Goal: Communication & Community: Answer question/provide support

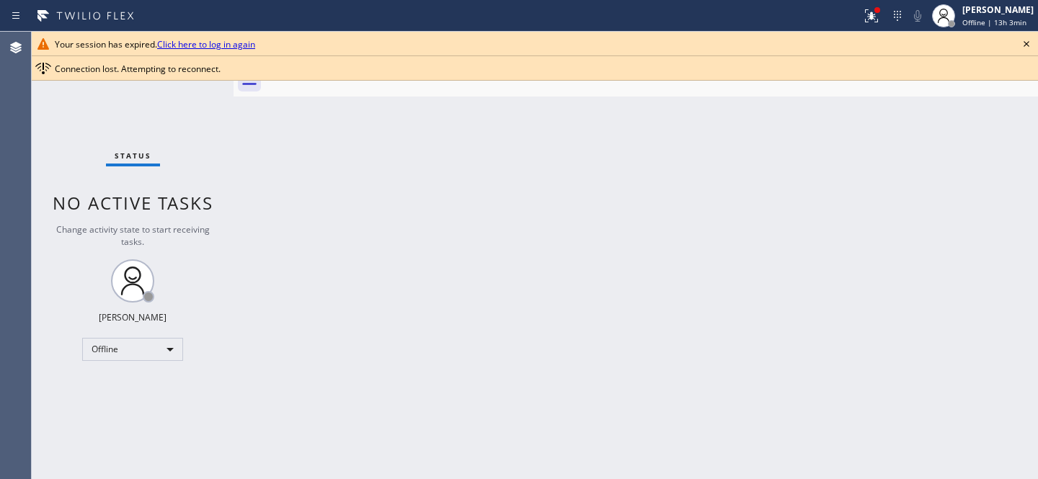
scroll to position [1237, 0]
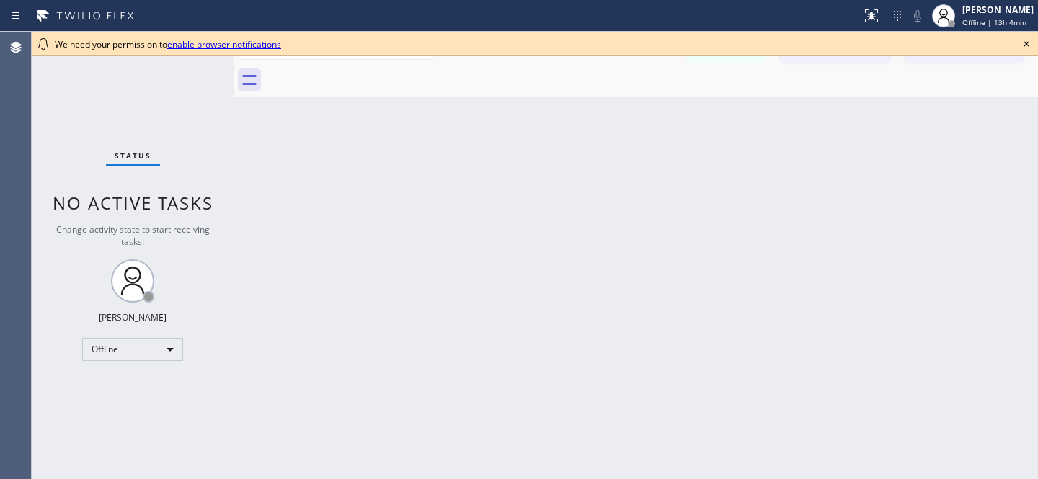
click at [1025, 48] on icon at bounding box center [1026, 43] width 17 height 17
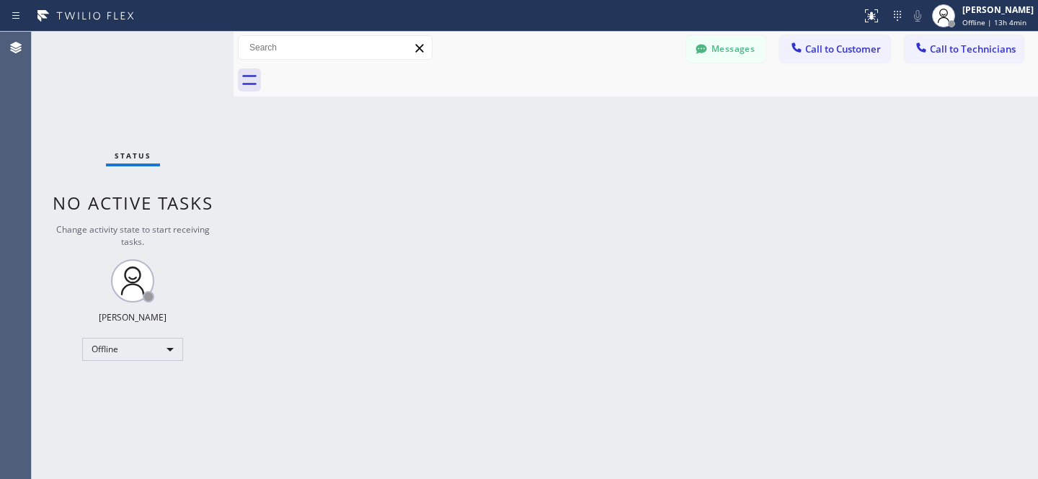
click at [736, 57] on button "Messages" at bounding box center [725, 48] width 79 height 27
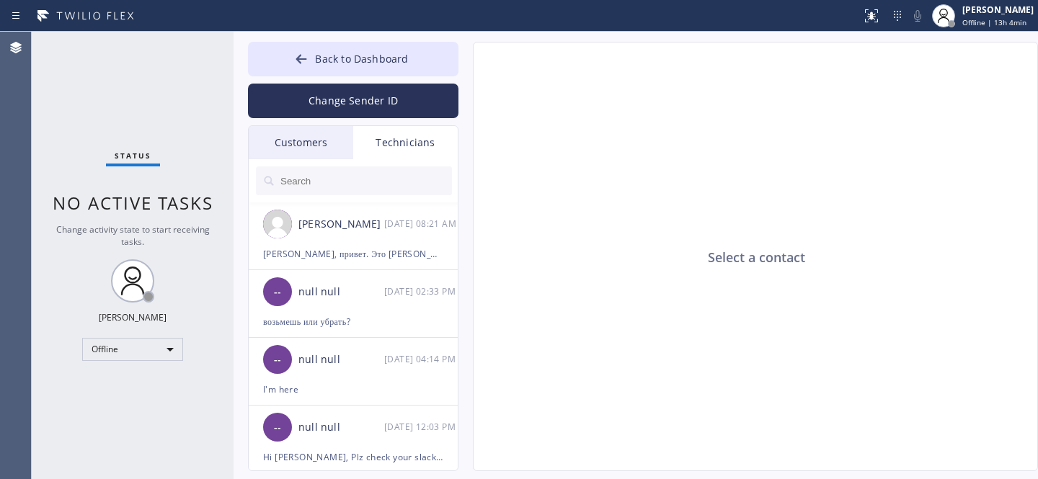
click at [319, 146] on div "Customers" at bounding box center [301, 142] width 104 height 33
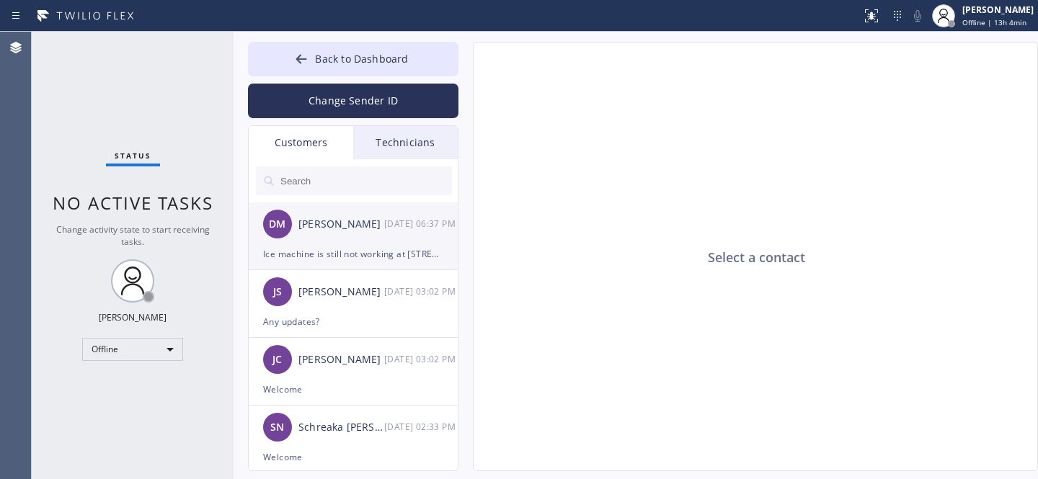
click at [351, 237] on div "[PERSON_NAME] [DATE] 06:37 PM" at bounding box center [354, 223] width 210 height 43
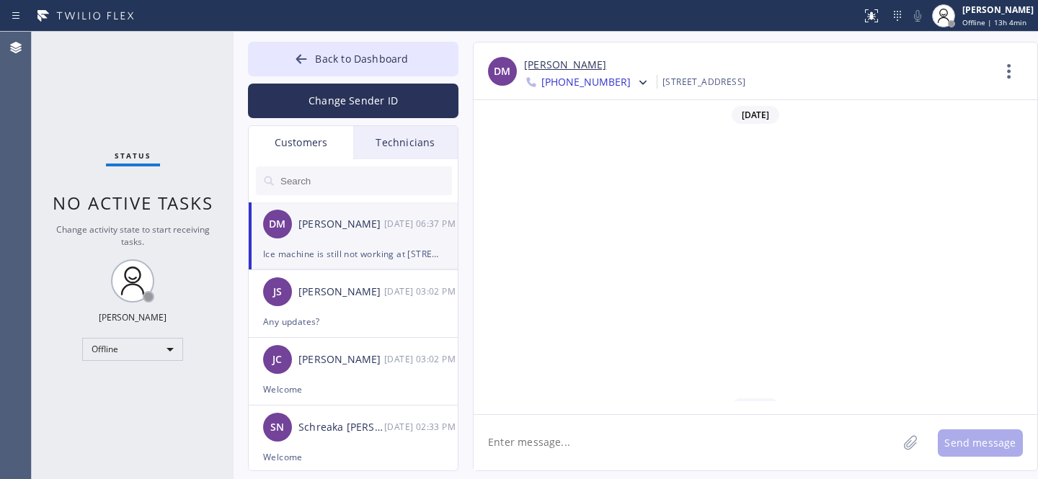
scroll to position [1237, 0]
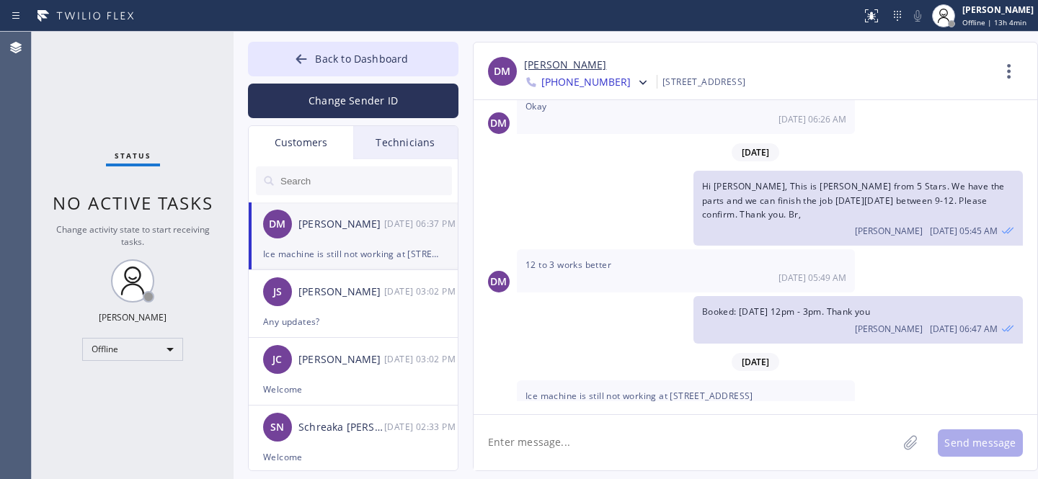
click at [628, 443] on textarea at bounding box center [685, 442] width 424 height 55
type textarea "H"
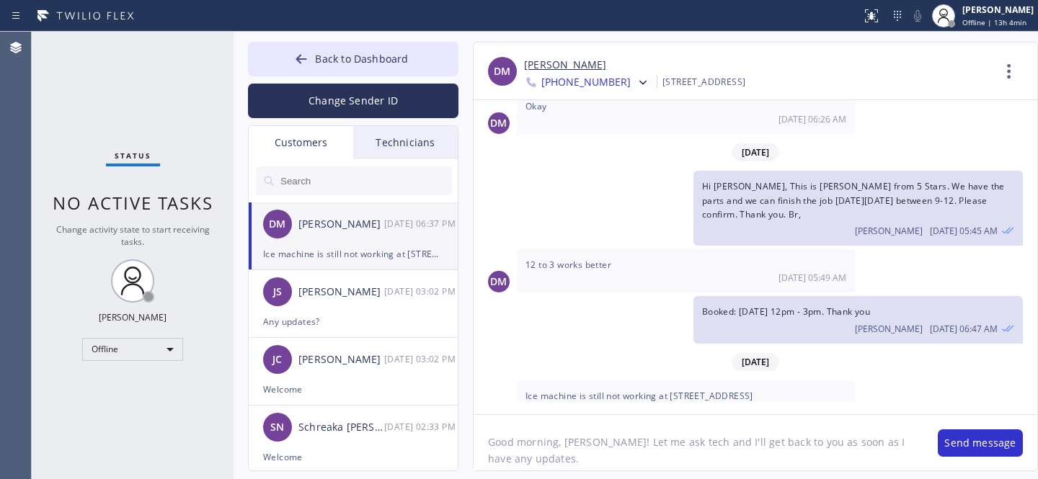
type textarea "Good morning, [PERSON_NAME]! Let me ask tech and I'll get back to you as soon a…"
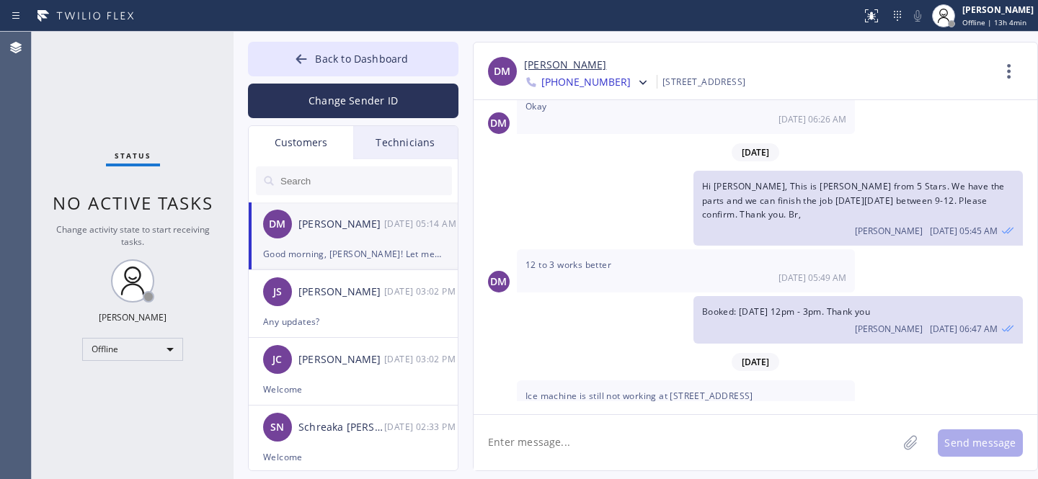
scroll to position [1335, 0]
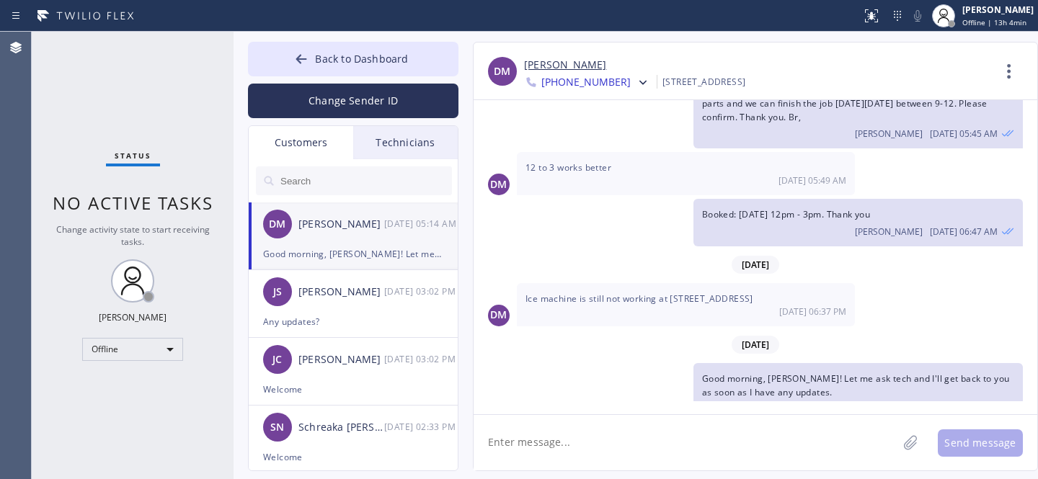
click at [566, 61] on link "[PERSON_NAME]" at bounding box center [565, 65] width 82 height 17
drag, startPoint x: 523, startPoint y: 274, endPoint x: 656, endPoint y: 275, distance: 133.3
click at [656, 283] on div "Ice machine is still not working at [STREET_ADDRESS] [DATE] 06:37 PM" at bounding box center [686, 304] width 338 height 43
copy span "Ice machine is still not working"
click at [344, 62] on span "Back to Dashboard" at bounding box center [361, 59] width 93 height 14
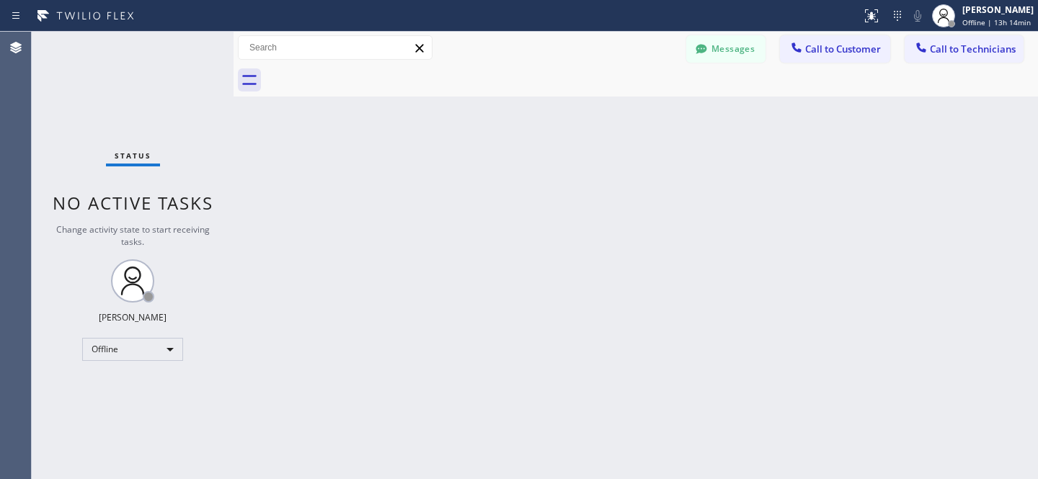
click at [744, 43] on button "Messages" at bounding box center [725, 48] width 79 height 27
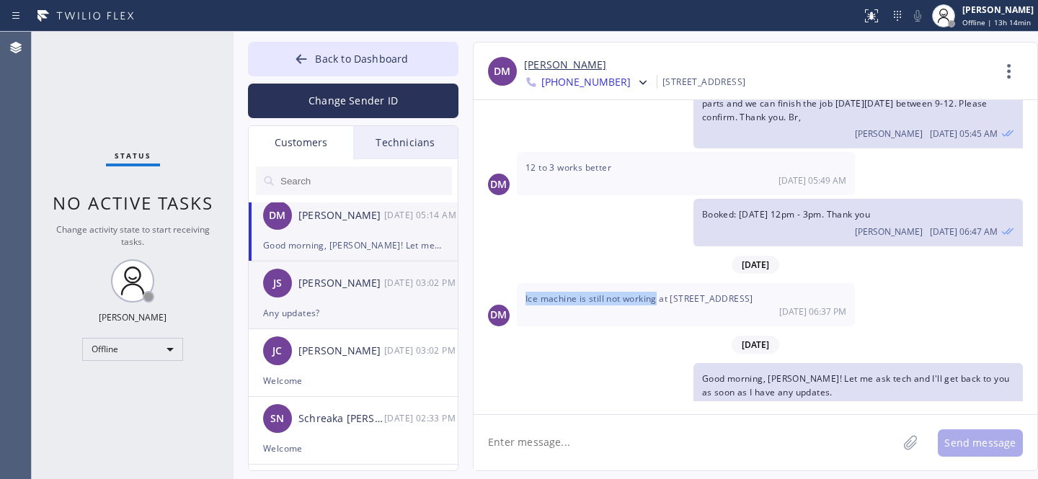
scroll to position [21, 0]
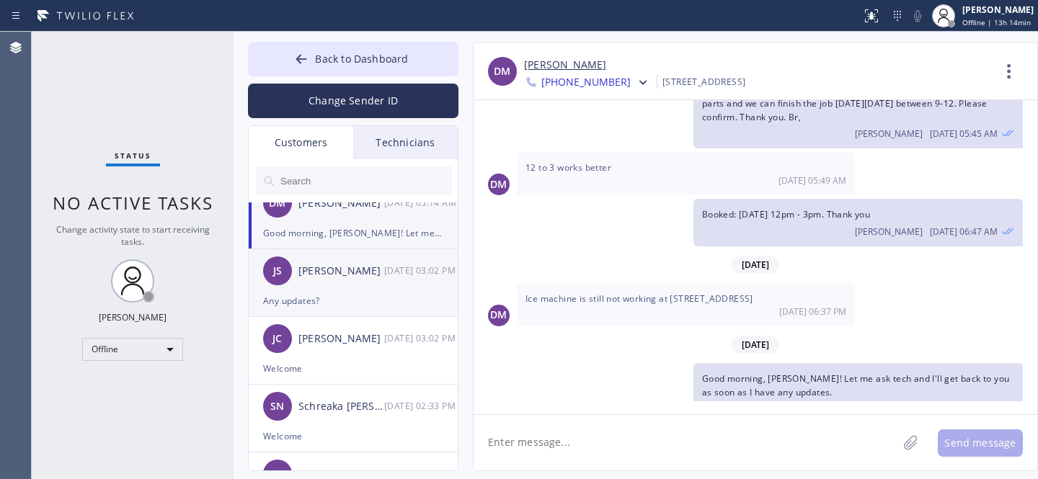
click at [316, 293] on div "Any updates?" at bounding box center [353, 301] width 180 height 17
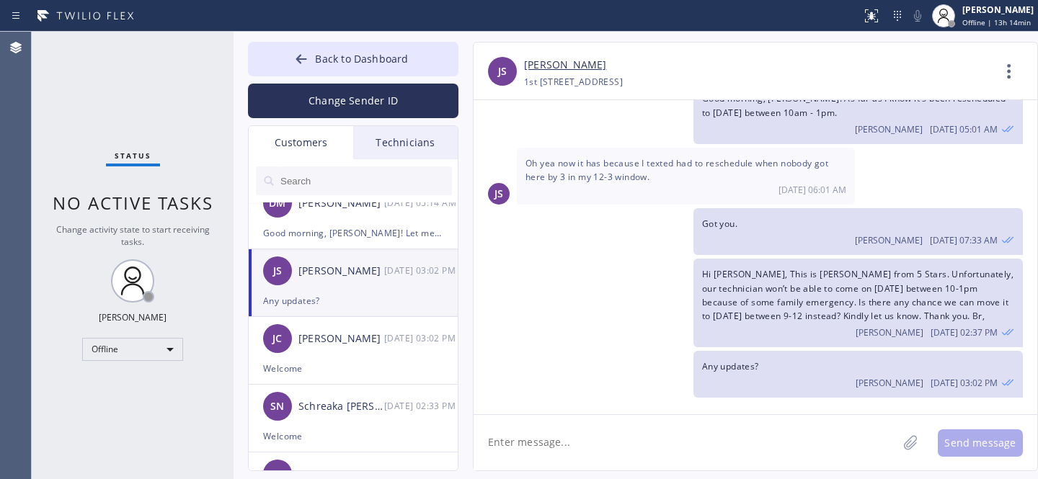
scroll to position [386, 0]
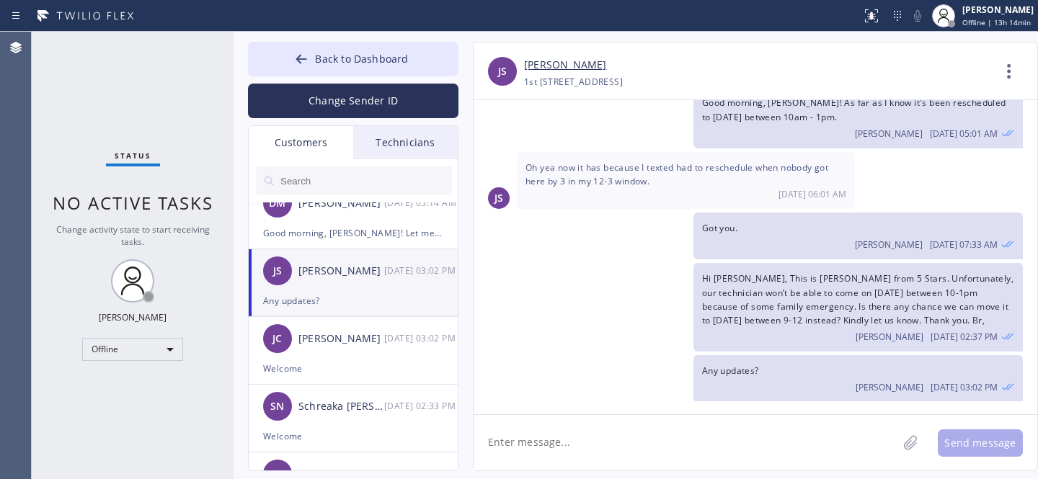
click at [600, 428] on textarea at bounding box center [685, 442] width 424 height 55
drag, startPoint x: 782, startPoint y: 303, endPoint x: 760, endPoint y: 315, distance: 25.5
click at [760, 315] on span "Hi [PERSON_NAME], This is [PERSON_NAME] from 5 Stars. Unfortunately, our techni…" at bounding box center [857, 299] width 311 height 54
copy span "Is there any chance we can move it to [DATE] between 9-12"
click at [612, 443] on textarea at bounding box center [685, 442] width 424 height 55
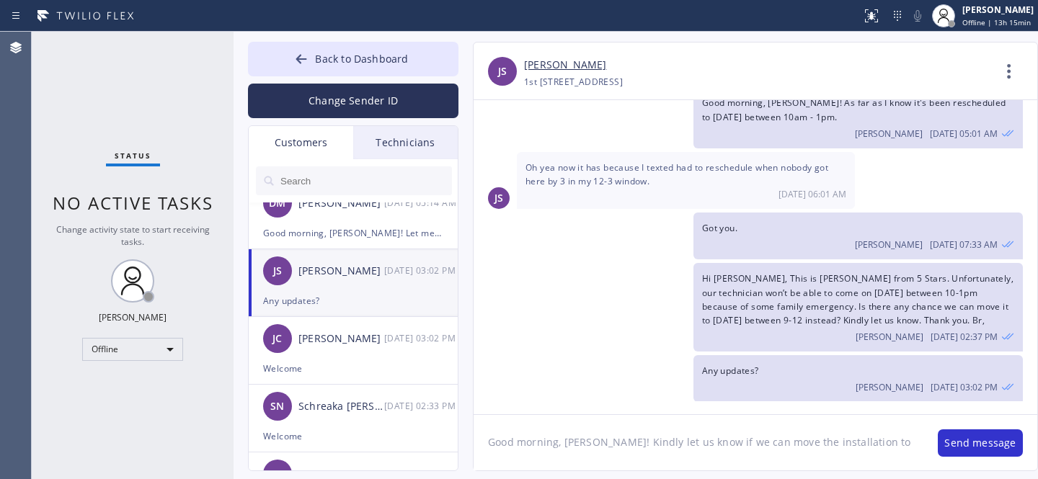
paste textarea "Is there any chance we can move it to [DATE] between 9-12"
drag, startPoint x: 844, startPoint y: 442, endPoint x: 609, endPoint y: 457, distance: 235.4
click at [609, 457] on textarea "Good morning, [PERSON_NAME]! Kindly let us know if we can move the installation…" at bounding box center [698, 442] width 450 height 55
click at [583, 468] on textarea "Good morning, [PERSON_NAME]! Kindly let us know if we can move the installation…" at bounding box center [698, 442] width 450 height 55
type textarea "Good morning, [PERSON_NAME]! Kindly let us know if we can move the installation…"
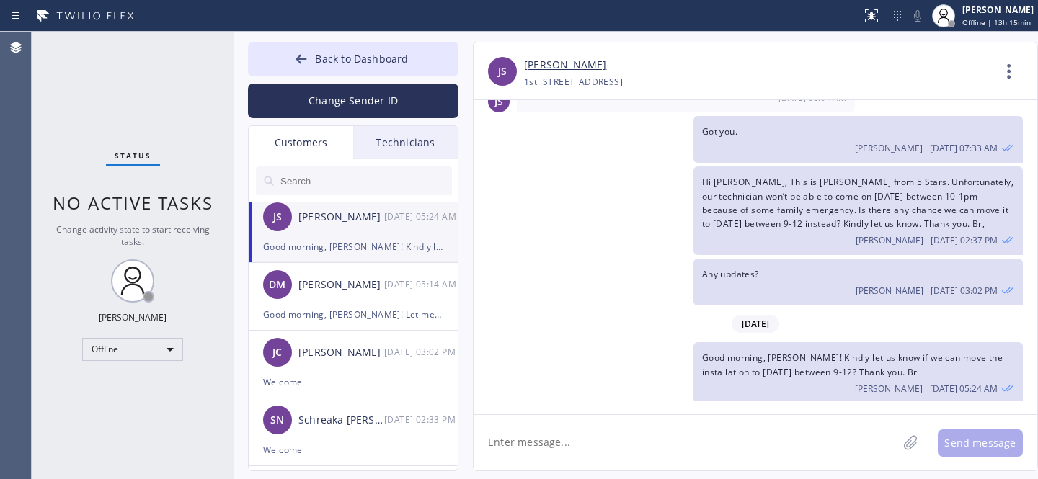
scroll to position [0, 0]
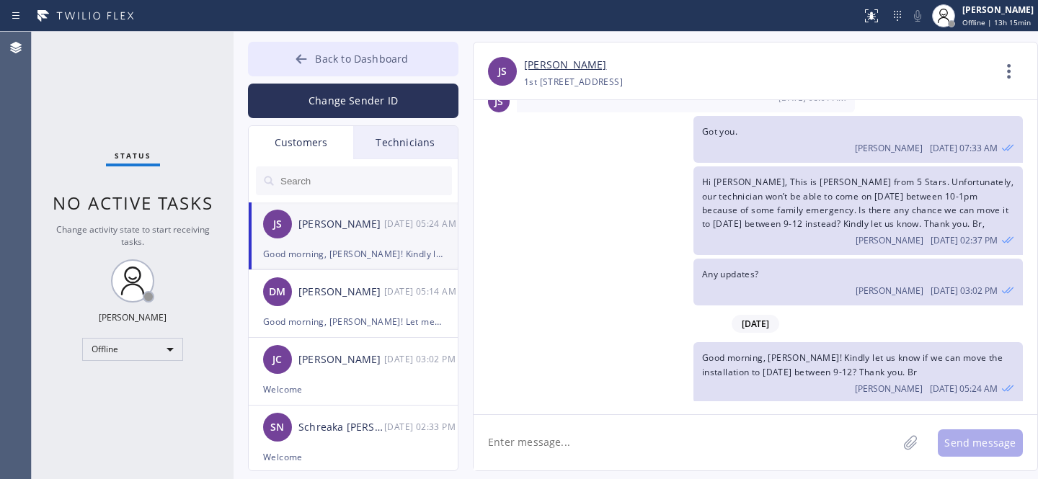
click at [308, 50] on button "Back to Dashboard" at bounding box center [353, 59] width 210 height 35
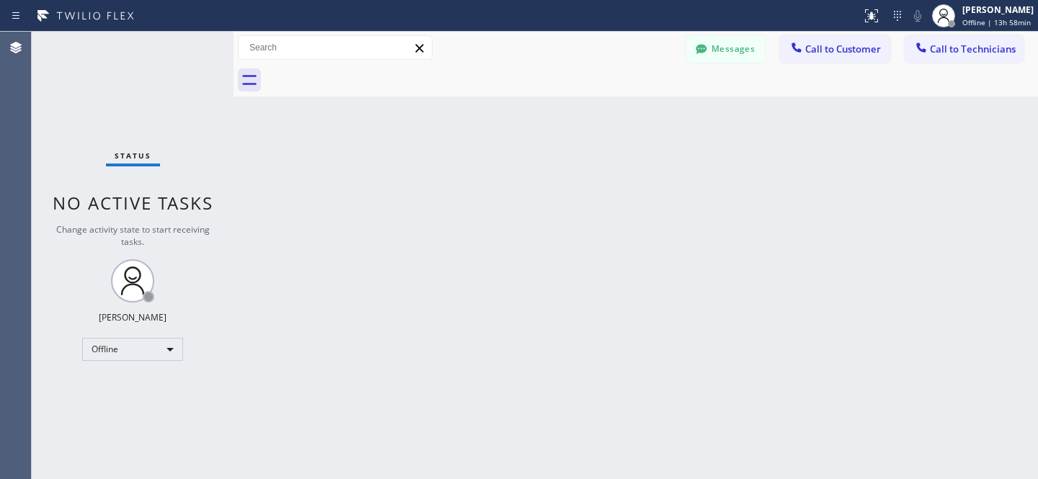
click at [702, 60] on button "Messages" at bounding box center [725, 48] width 79 height 27
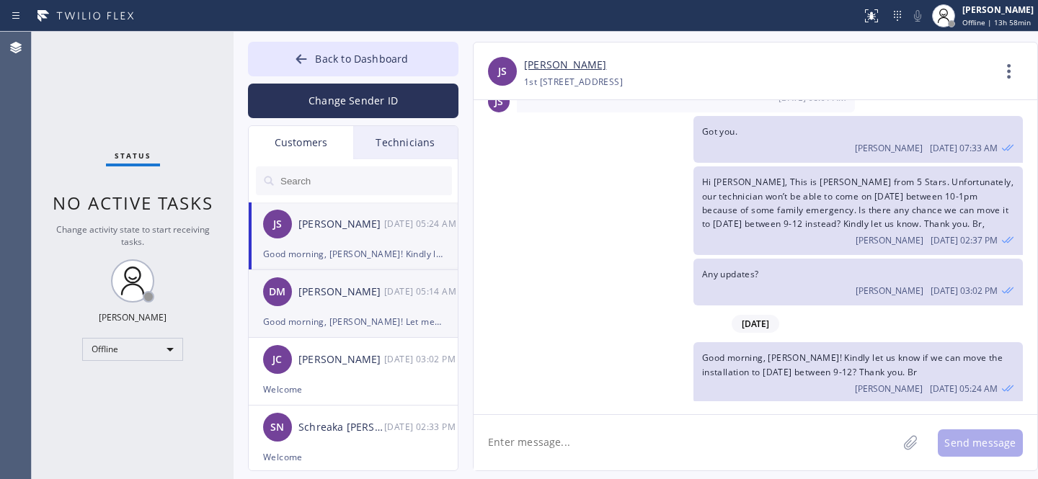
click at [350, 302] on div "[PERSON_NAME] [DATE] 05:14 AM" at bounding box center [354, 291] width 210 height 43
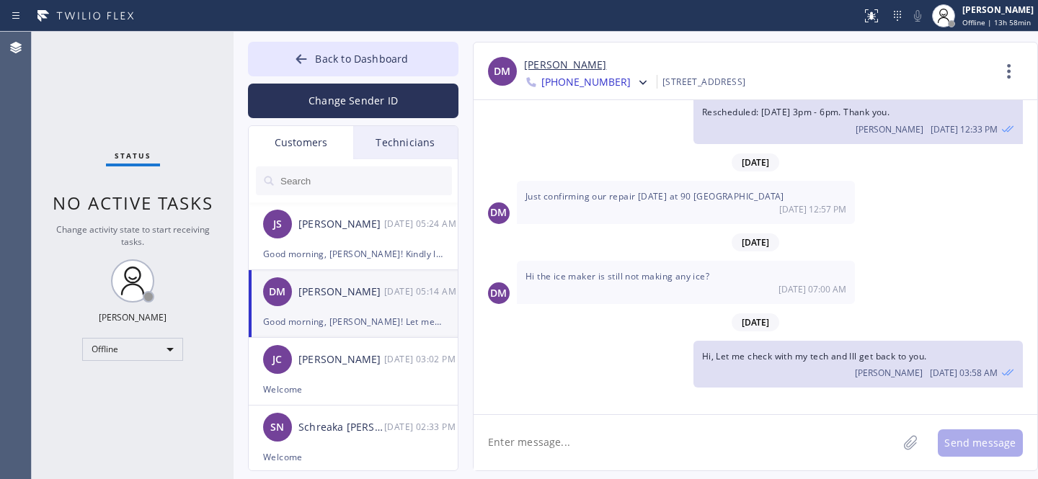
scroll to position [1335, 0]
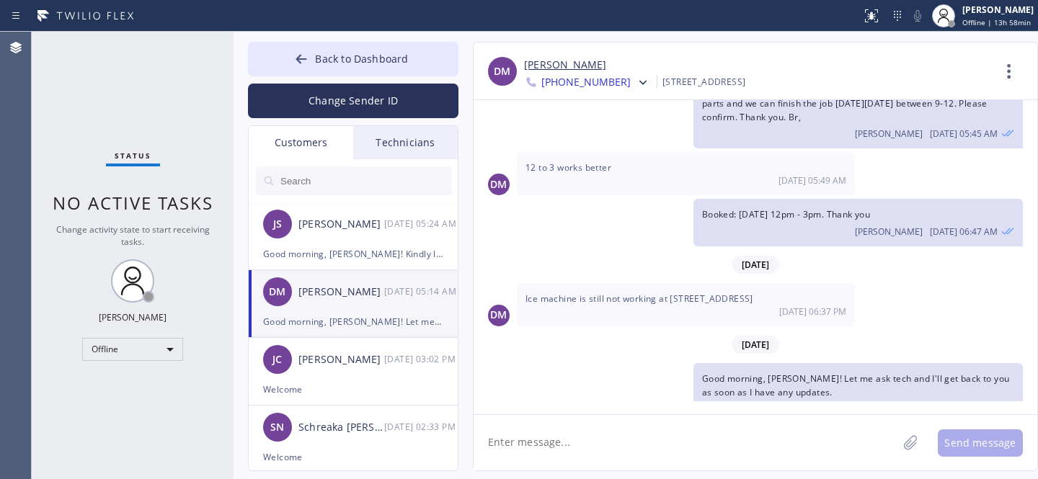
click at [625, 436] on textarea at bounding box center [685, 442] width 424 height 55
type textarea "D"
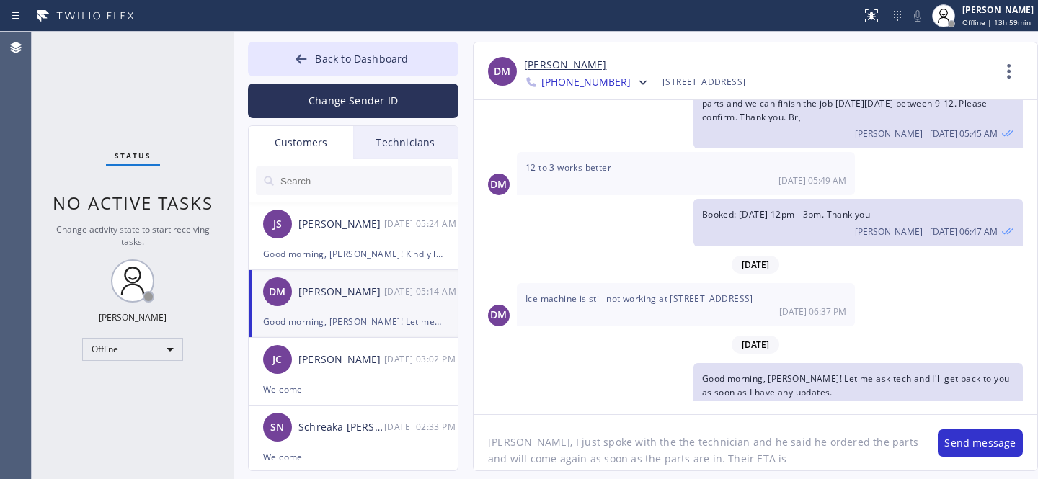
paste textarea "Parts ETA [DATE]-[DATE] ([DATE] - [DATE])"
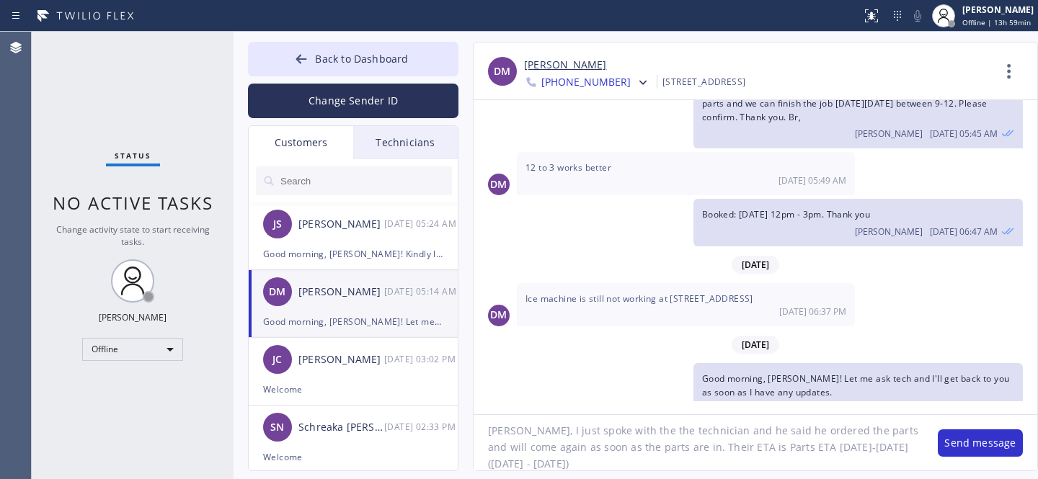
drag, startPoint x: 786, startPoint y: 448, endPoint x: 725, endPoint y: 450, distance: 61.3
click at [725, 450] on textarea "[PERSON_NAME], I just spoke with the the technician and he said he ordered the …" at bounding box center [698, 442] width 450 height 55
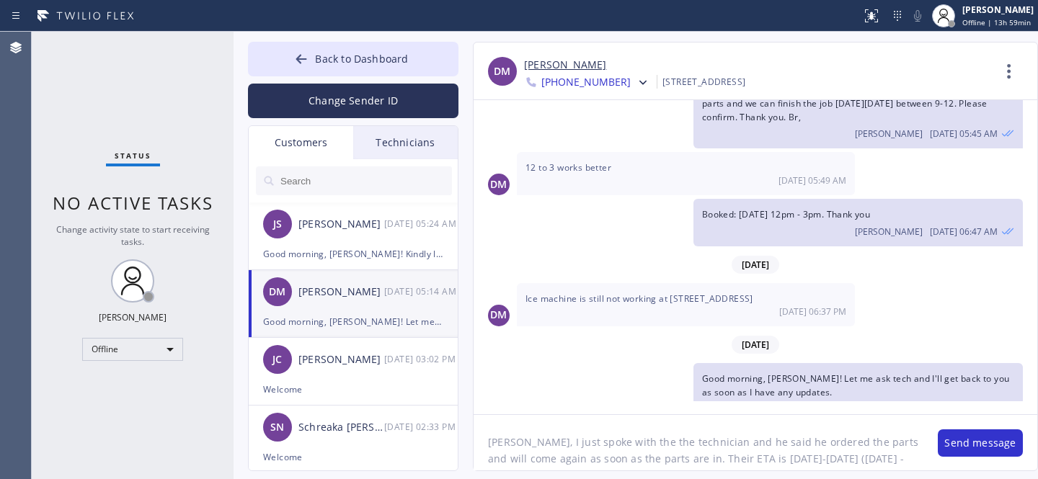
click at [902, 460] on textarea "[PERSON_NAME], I just spoke with the the technician and he said he ordered the …" at bounding box center [698, 442] width 450 height 55
click at [726, 432] on textarea "[PERSON_NAME], I just spoke with the the technician and he said he ordered the …" at bounding box center [698, 442] width 450 height 55
click at [530, 447] on textarea "[PERSON_NAME], I just spoke with the the technician and he said he ordered the …" at bounding box center [698, 442] width 450 height 55
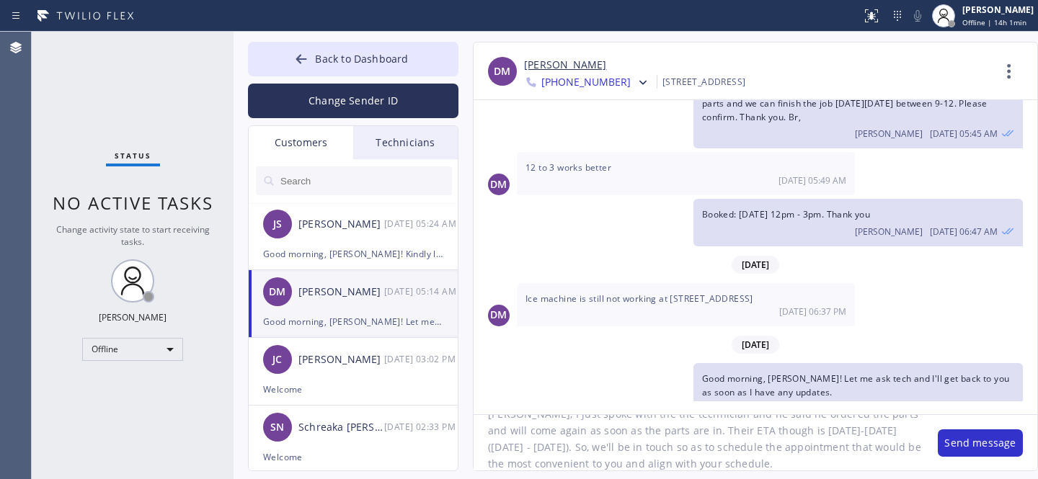
click at [607, 450] on textarea "[PERSON_NAME], I just spoke with the the technician and he said he ordered the …" at bounding box center [698, 442] width 450 height 55
click at [714, 466] on textarea "[PERSON_NAME], I just spoke with the the technician and he said he ordered the …" at bounding box center [698, 442] width 450 height 55
click at [672, 463] on textarea "[PERSON_NAME], I just spoke with the the technician and he said he ordered the …" at bounding box center [698, 442] width 450 height 55
click at [878, 454] on textarea "[PERSON_NAME], I just spoke with the the technician and he said he ordered the …" at bounding box center [698, 442] width 450 height 55
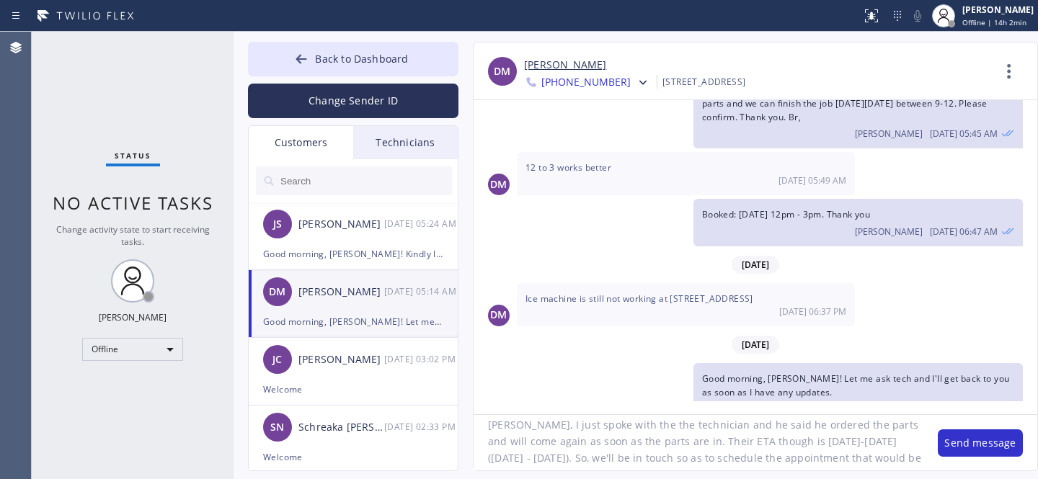
scroll to position [0, 0]
click at [483, 437] on textarea "[PERSON_NAME], I just spoke with the the technician and he said he ordered the …" at bounding box center [698, 442] width 450 height 55
click at [569, 444] on textarea "Hi again. [PERSON_NAME], I just spoke with the the technician and he said he or…" at bounding box center [698, 442] width 450 height 55
click at [806, 440] on textarea "Hi again. [PERSON_NAME], I just spoke with the the technician and he said he or…" at bounding box center [698, 442] width 450 height 55
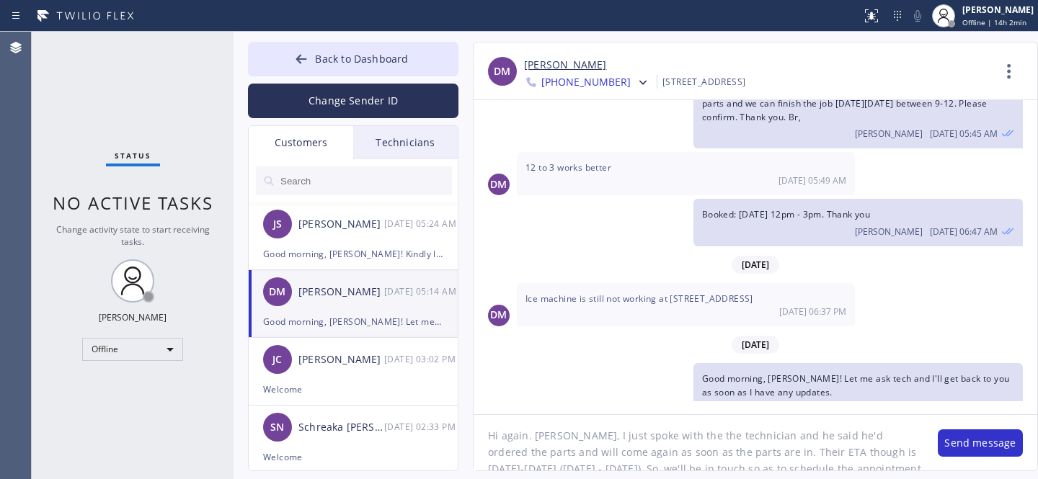
click at [520, 456] on textarea "Hi again. [PERSON_NAME], I just spoke with the the technician and he said he'd …" at bounding box center [698, 442] width 450 height 55
click at [518, 455] on textarea "Hi again. [PERSON_NAME], I just spoke with the the technician and he said he'd …" at bounding box center [698, 442] width 450 height 55
click at [517, 458] on textarea "Hi again. [PERSON_NAME], I just spoke with the the technician and he said he'd …" at bounding box center [698, 442] width 450 height 55
click at [699, 453] on textarea "Hi again. [PERSON_NAME], I just spoke with the the technician and he said he'd …" at bounding box center [698, 442] width 450 height 55
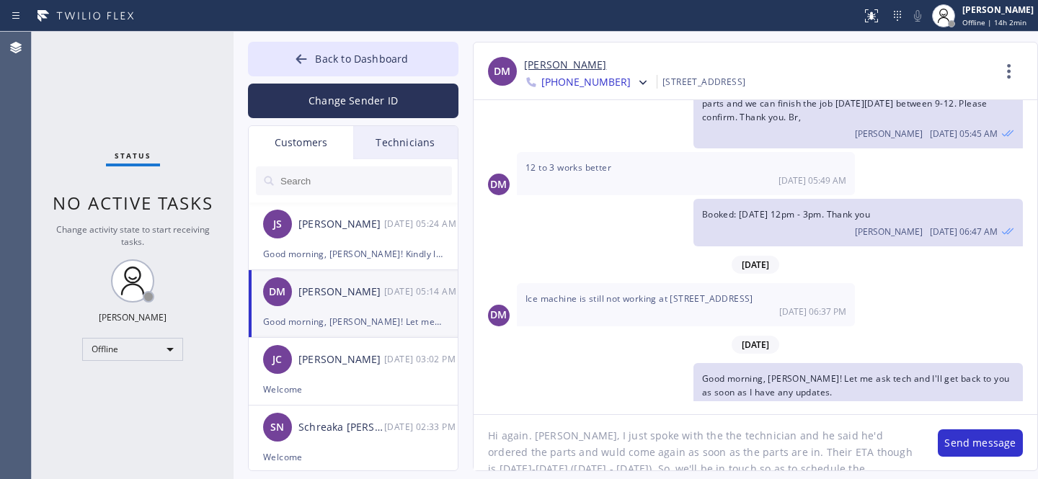
click at [699, 453] on textarea "Hi again. [PERSON_NAME], I just spoke with the the technician and he said he'd …" at bounding box center [698, 442] width 450 height 55
click at [521, 458] on textarea "Hi again. [PERSON_NAME], I just spoke with the the technician and he said he'd …" at bounding box center [698, 442] width 450 height 55
click at [812, 434] on textarea "Hi again. [PERSON_NAME], I just spoke with the the technician and he said he'd …" at bounding box center [698, 442] width 450 height 55
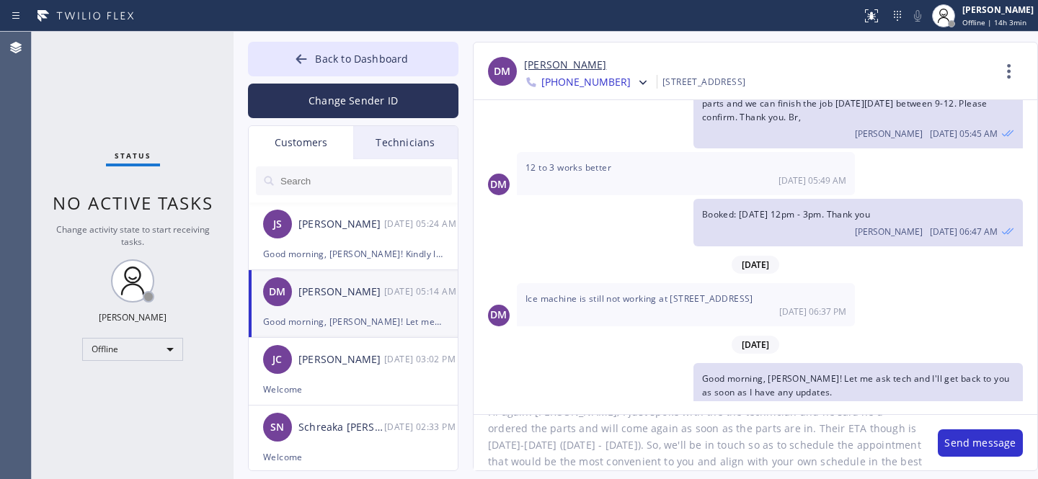
click at [645, 463] on textarea "Hi again. [PERSON_NAME], I just spoke with the the technician and he said he'd …" at bounding box center [698, 442] width 450 height 55
click at [636, 462] on textarea "Hi again. [PERSON_NAME], I just spoke with the the technician and he said he'd …" at bounding box center [698, 442] width 450 height 55
click at [487, 463] on textarea "Hi again. [PERSON_NAME], I just spoke with the the technician and he said he'd …" at bounding box center [698, 442] width 450 height 55
click at [587, 455] on textarea "Hi again. [PERSON_NAME], I just spoke with the the technician and he said he'd …" at bounding box center [698, 442] width 450 height 55
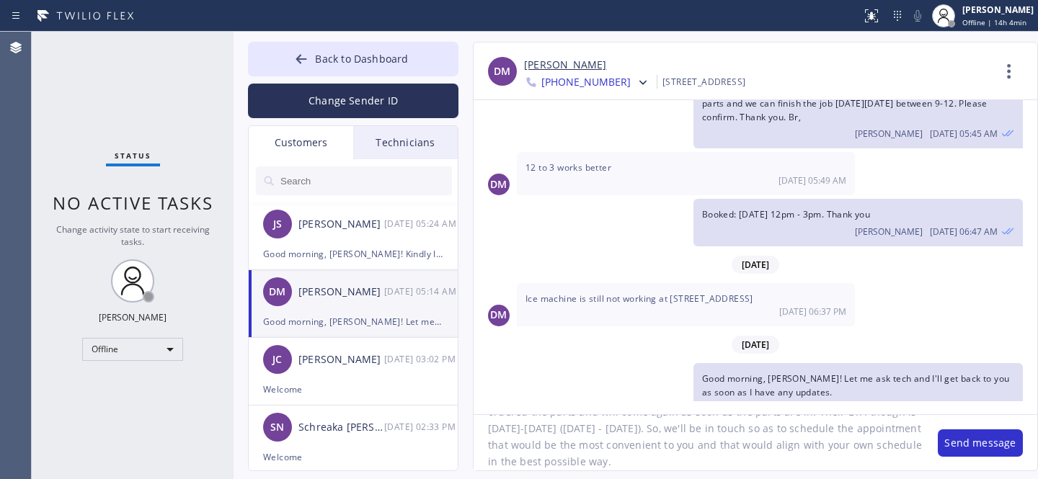
click at [604, 427] on textarea "Hi again. [PERSON_NAME], I just spoke with the the technician and he said he'd …" at bounding box center [698, 442] width 450 height 55
click at [620, 428] on textarea "Hi again. [PERSON_NAME], I just spoke with the the technician and he said he'd …" at bounding box center [698, 442] width 450 height 55
click at [491, 460] on textarea "Hi again. [PERSON_NAME], I just spoke with the the technician and he said he'd …" at bounding box center [698, 442] width 450 height 55
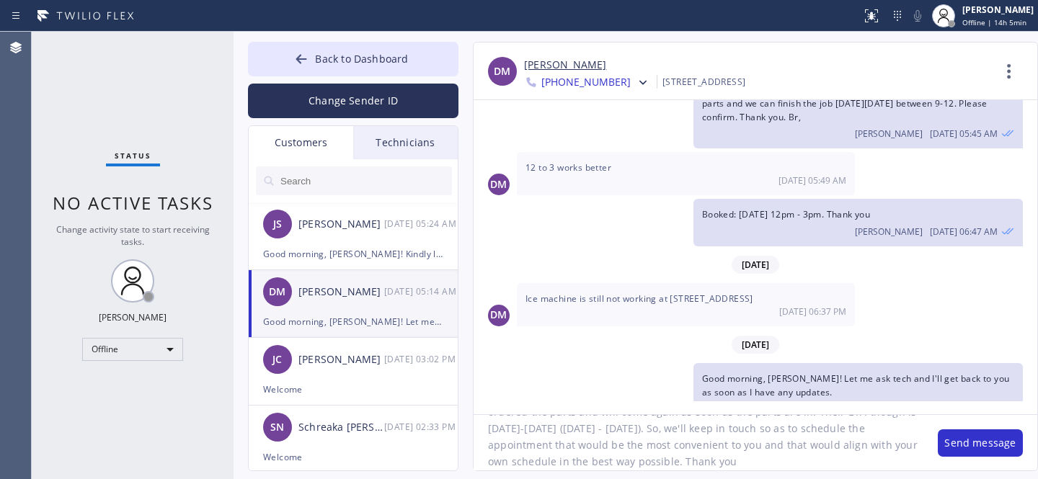
type textarea "Hi again. [PERSON_NAME], I just spoke with the the technician and he said he'd …"
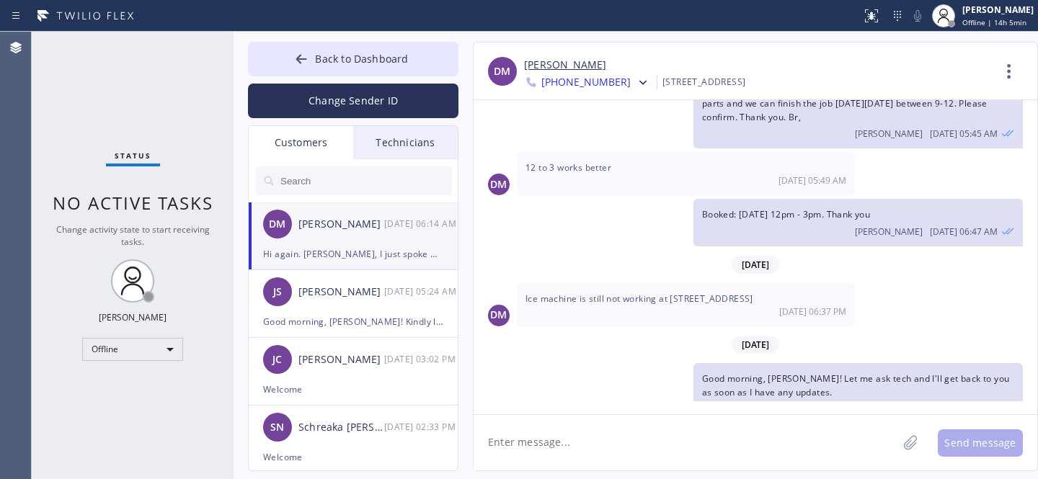
scroll to position [1454, 0]
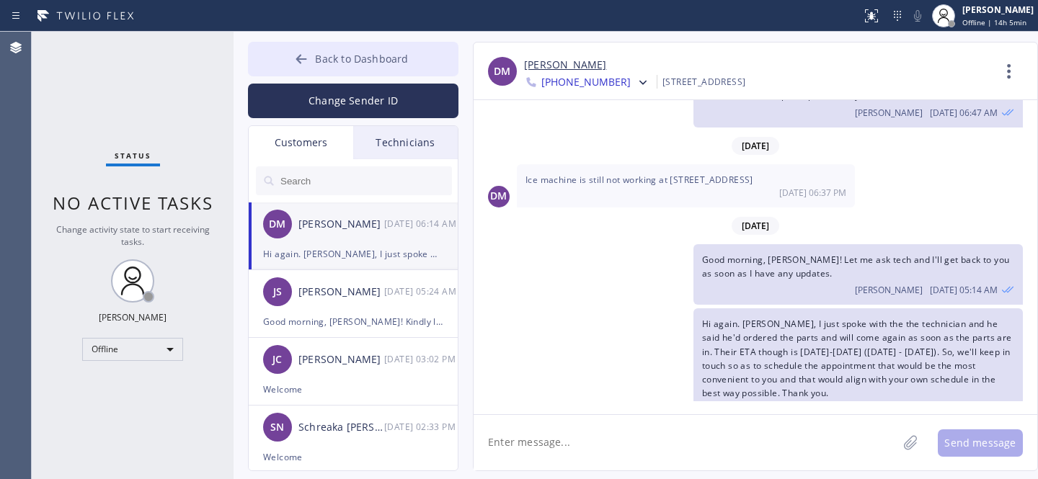
click at [319, 63] on span "Back to Dashboard" at bounding box center [361, 59] width 93 height 14
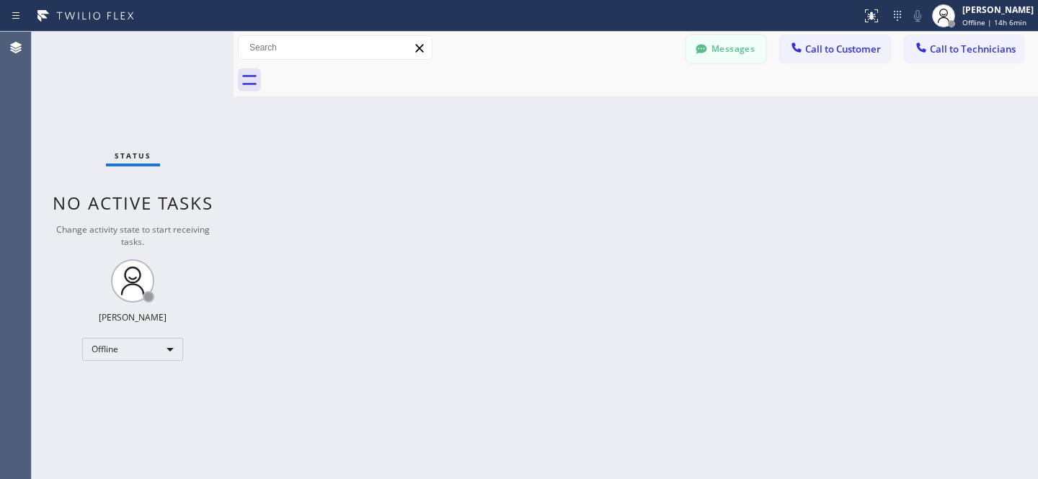
click at [734, 58] on button "Messages" at bounding box center [725, 48] width 79 height 27
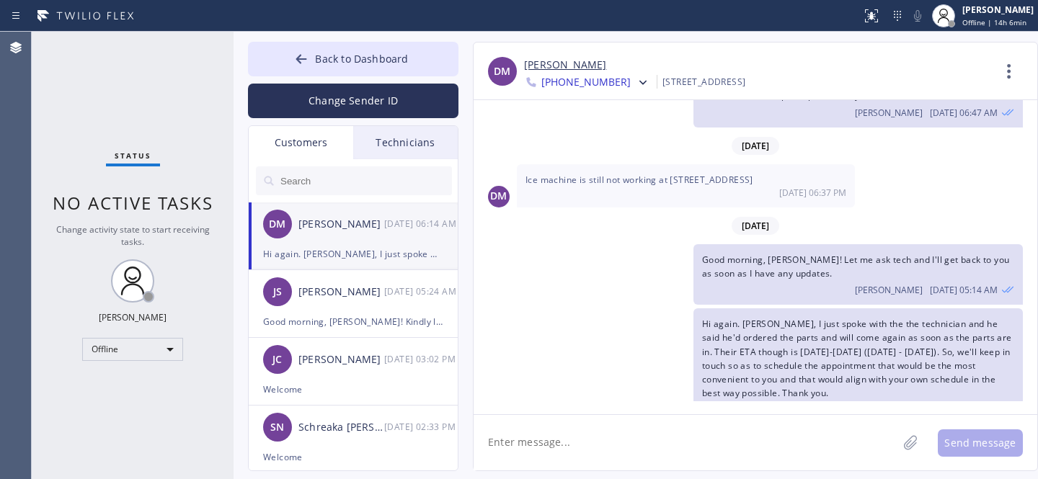
click at [329, 171] on input "text" at bounding box center [365, 180] width 173 height 29
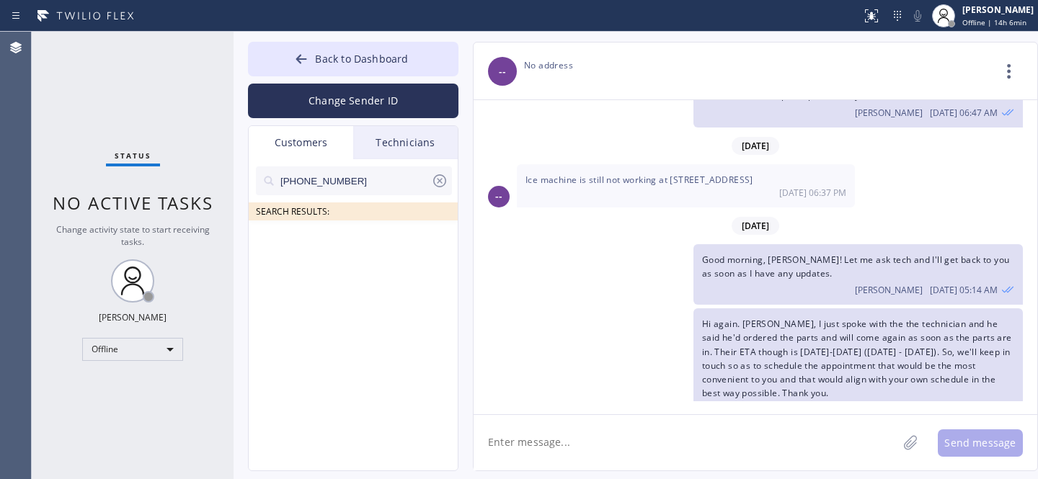
click at [282, 183] on input "[PHONE_NUMBER]" at bounding box center [355, 180] width 152 height 29
type input "[PHONE_NUMBER]"
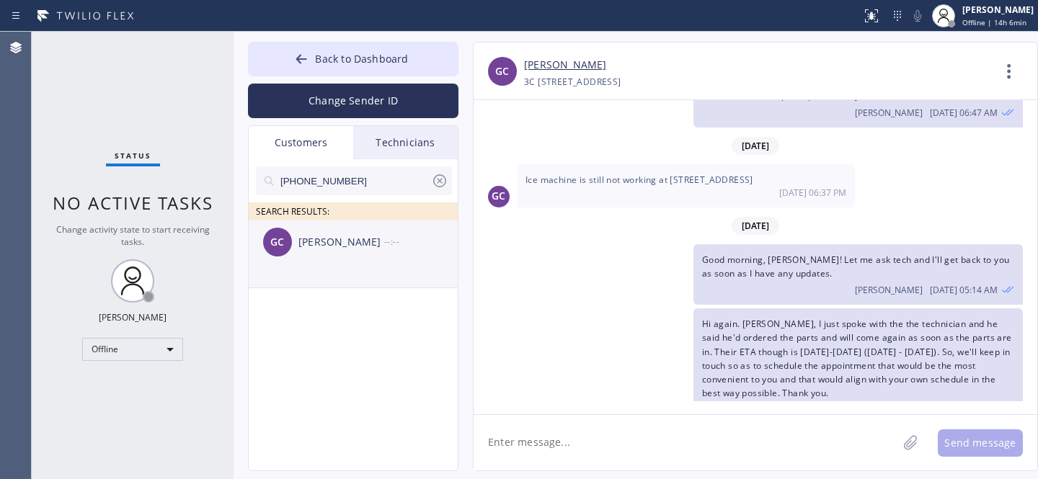
click at [319, 245] on div "[PERSON_NAME]" at bounding box center [341, 242] width 86 height 17
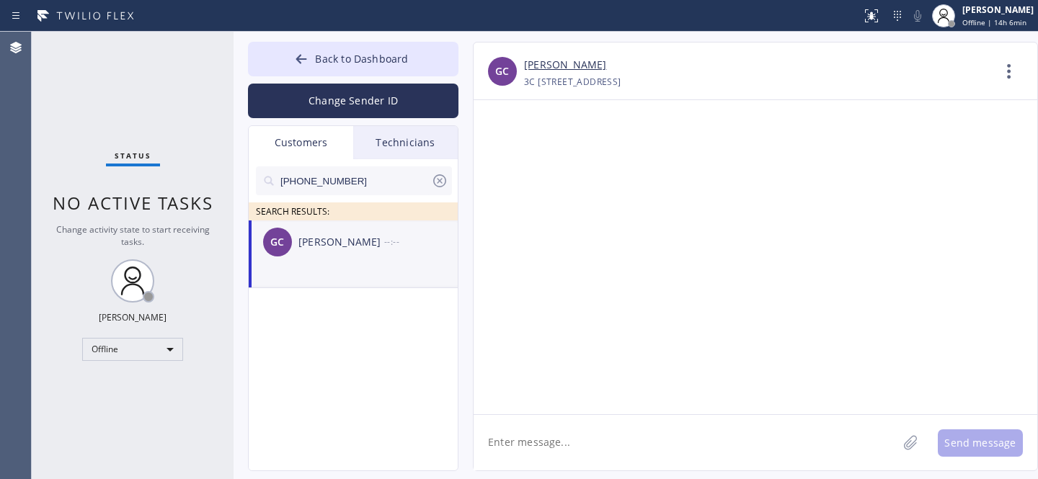
scroll to position [0, 0]
drag, startPoint x: 574, startPoint y: 440, endPoint x: 587, endPoint y: 429, distance: 17.4
click at [574, 440] on textarea at bounding box center [685, 442] width 424 height 55
type textarea "Hi"
click at [438, 177] on icon at bounding box center [439, 180] width 17 height 17
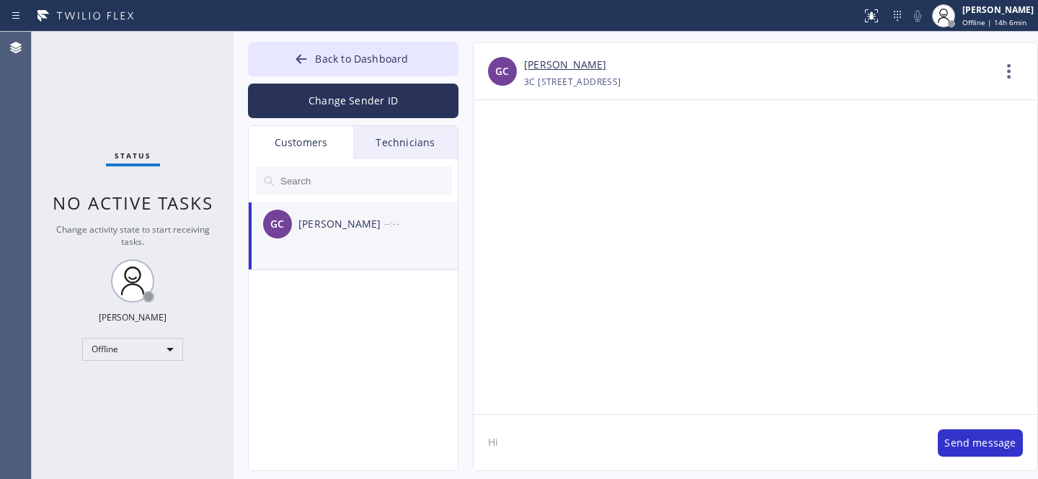
click at [558, 458] on textarea "Hi" at bounding box center [698, 442] width 450 height 55
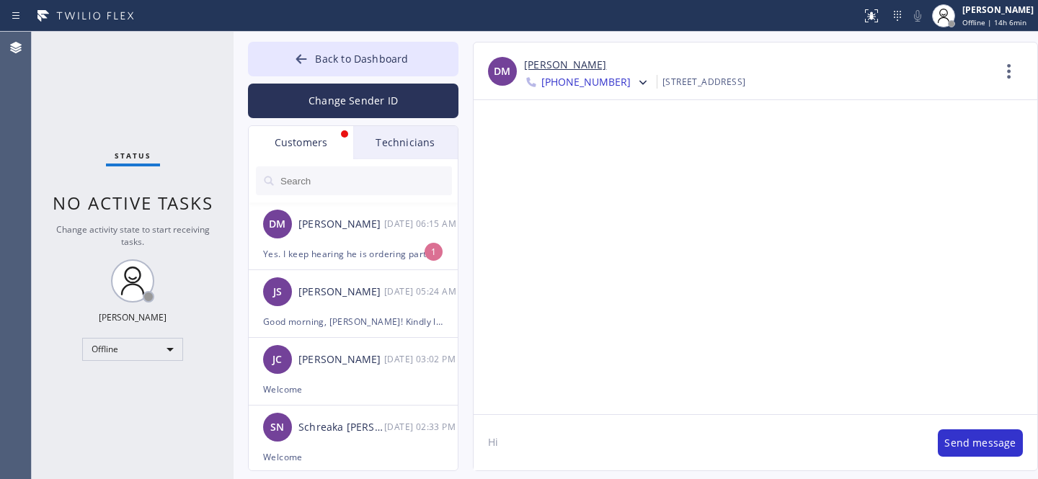
click at [566, 444] on textarea "Hi" at bounding box center [698, 442] width 450 height 55
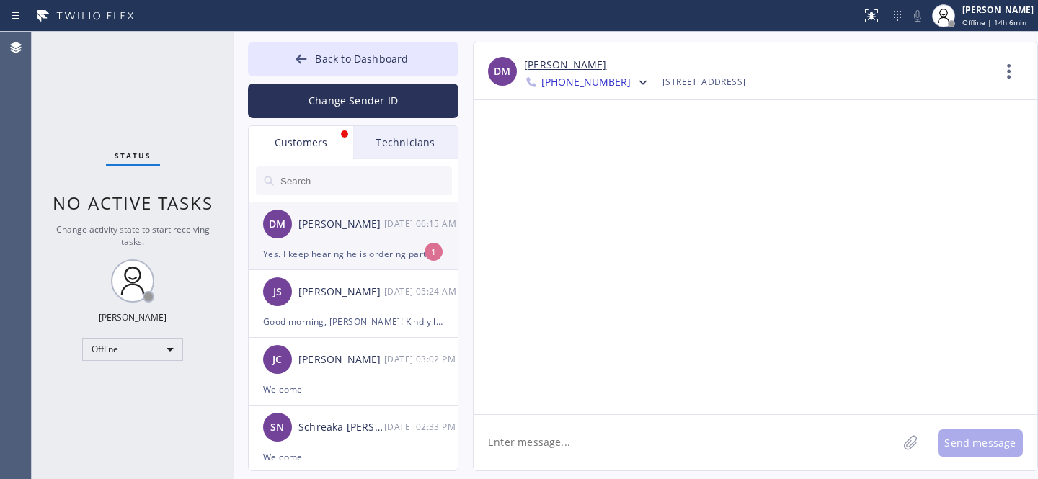
click at [353, 246] on div "Yes. I keep hearing he is ordering parts but I have not been kept in the loop o…" at bounding box center [353, 254] width 180 height 17
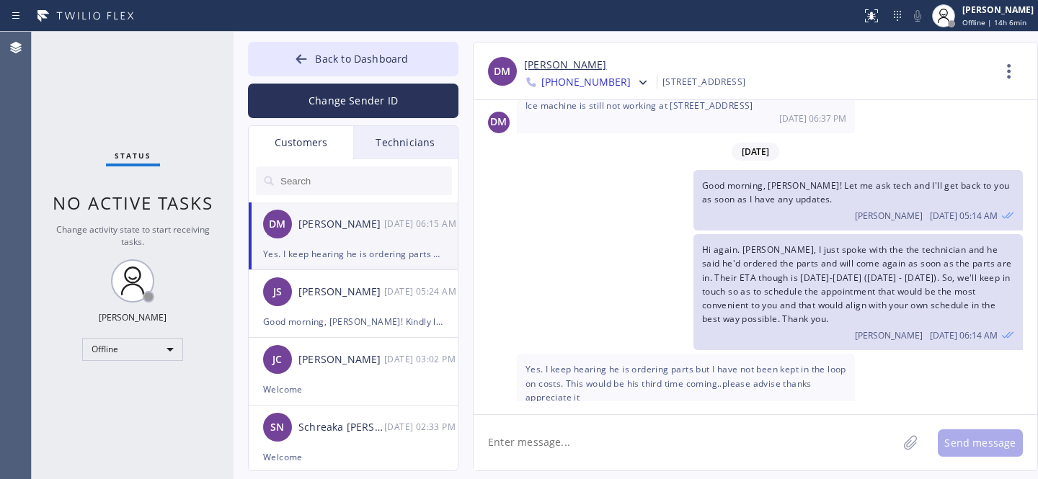
click at [639, 445] on textarea at bounding box center [685, 442] width 424 height 55
type textarea "Ok Let me specify that..."
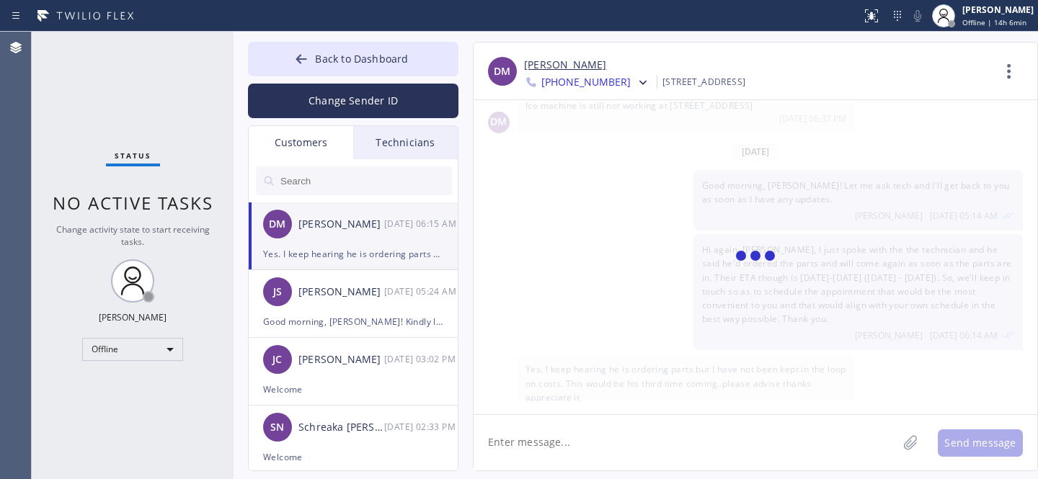
click at [683, 439] on textarea at bounding box center [685, 442] width 424 height 55
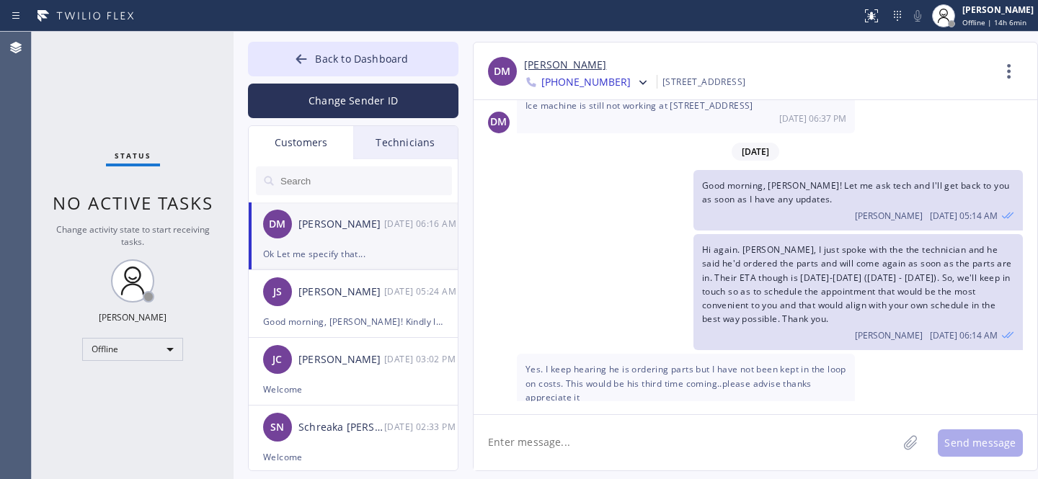
scroll to position [1578, 0]
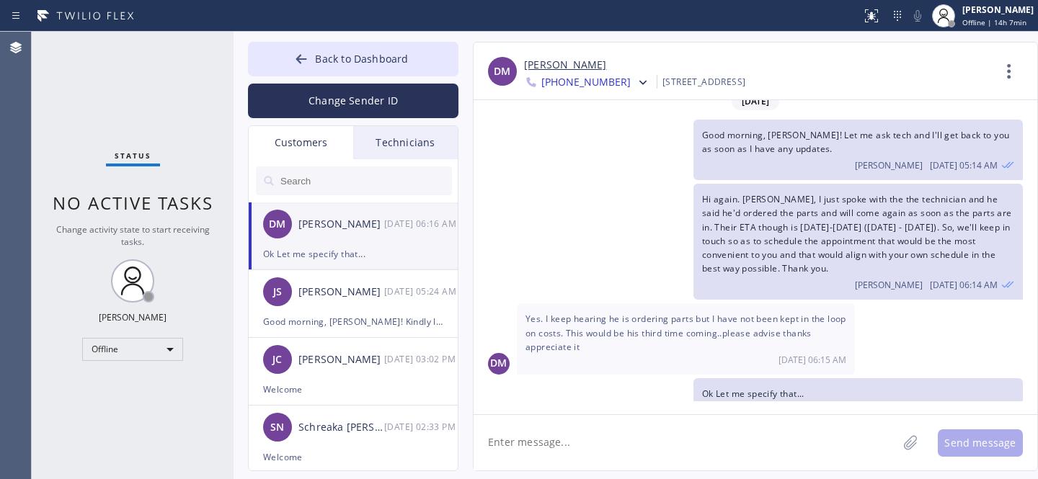
click at [613, 432] on textarea at bounding box center [685, 442] width 424 height 55
click at [578, 438] on textarea at bounding box center [685, 442] width 424 height 55
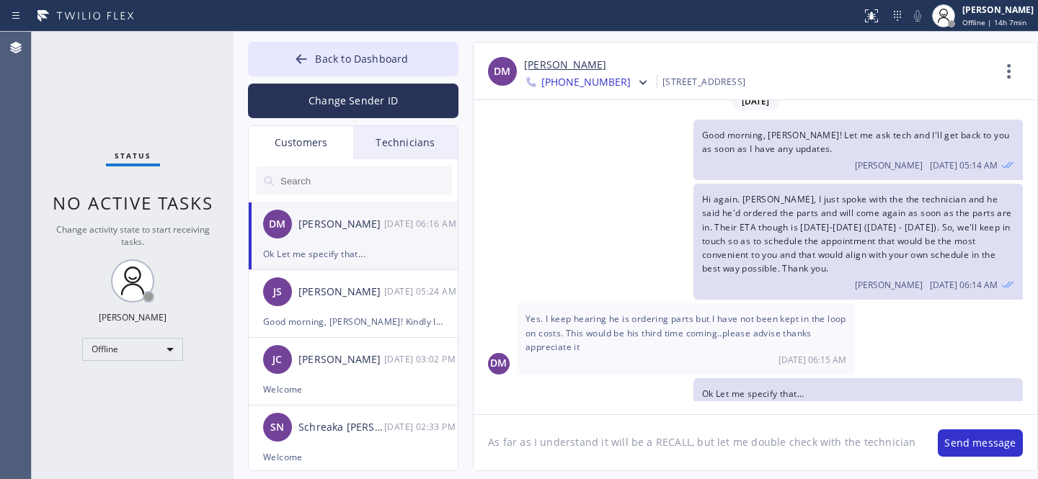
type textarea "As far as I understand it will be a RECALL, but let me double check with the te…"
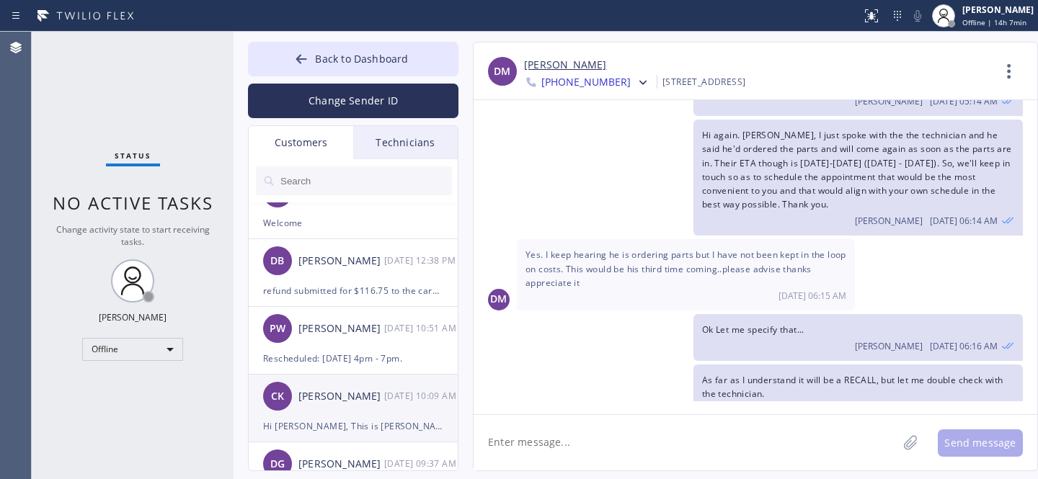
scroll to position [506, 0]
click at [337, 386] on div "[PERSON_NAME] [DATE] 10:09 AM" at bounding box center [354, 395] width 210 height 43
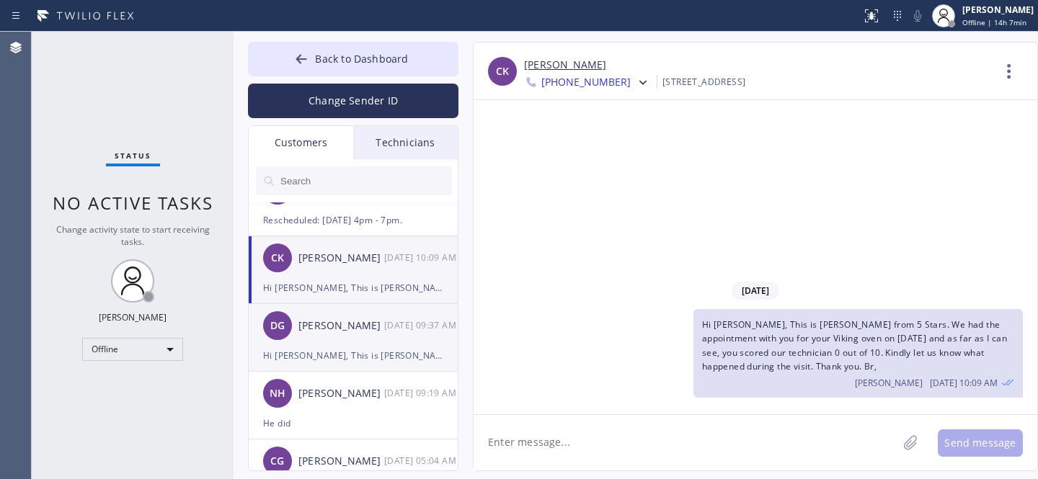
scroll to position [644, 0]
click at [333, 340] on div "DG [PERSON_NAME] [DATE] 09:37 AM" at bounding box center [354, 325] width 210 height 43
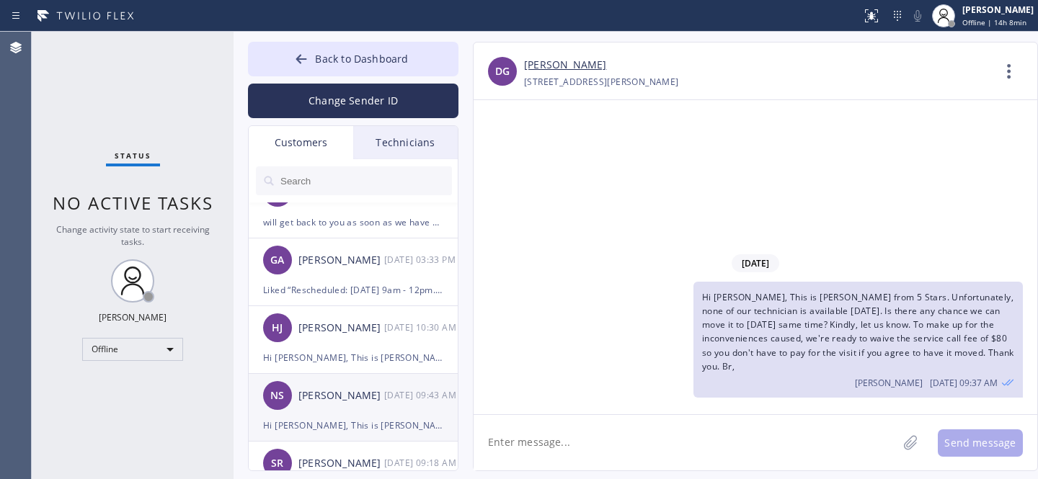
click at [337, 405] on div "NS [PERSON_NAME] [DATE] 09:43 AM" at bounding box center [354, 395] width 210 height 43
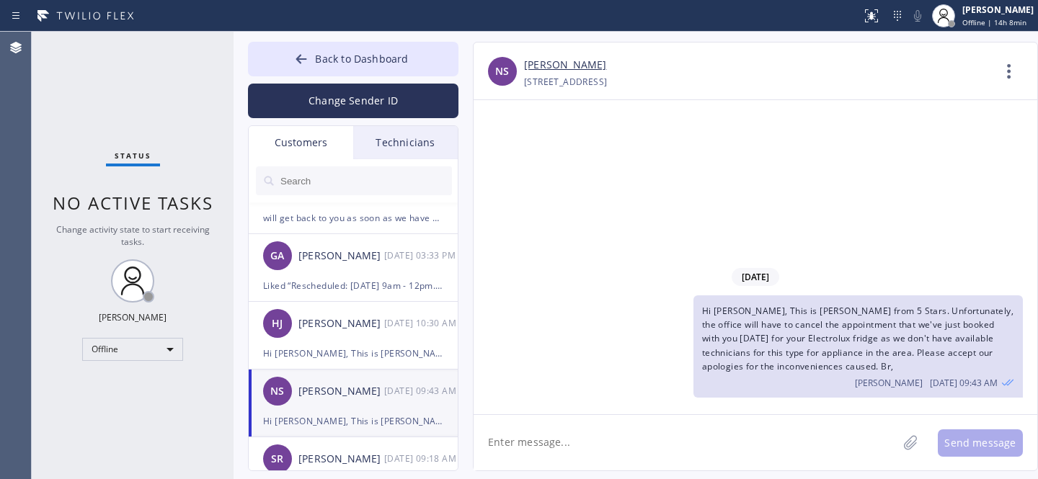
scroll to position [1534, 0]
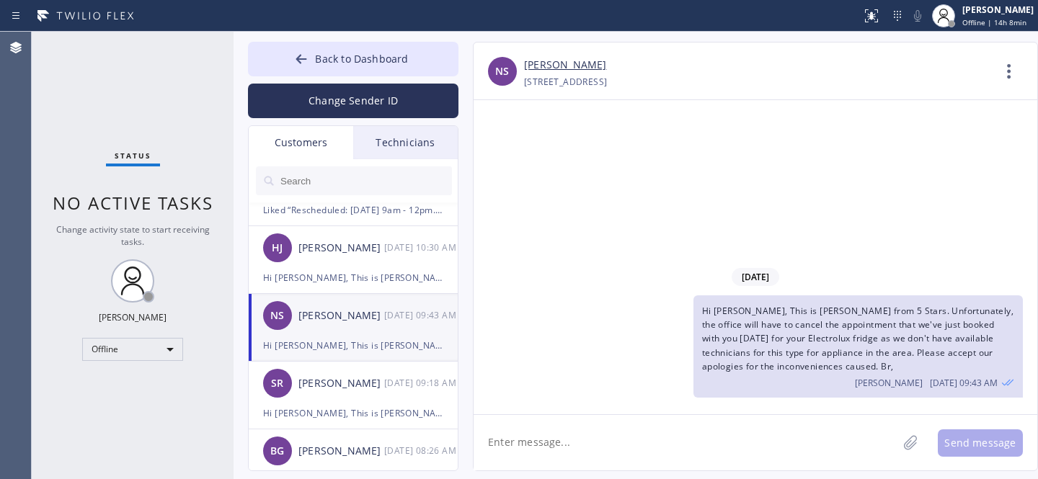
click at [768, 339] on span "Hi [PERSON_NAME], This is [PERSON_NAME] from 5 Stars. Unfortunately, the office…" at bounding box center [857, 339] width 311 height 68
click at [767, 339] on span "Hi [PERSON_NAME], This is [PERSON_NAME] from 5 Stars. Unfortunately, the office…" at bounding box center [857, 339] width 311 height 68
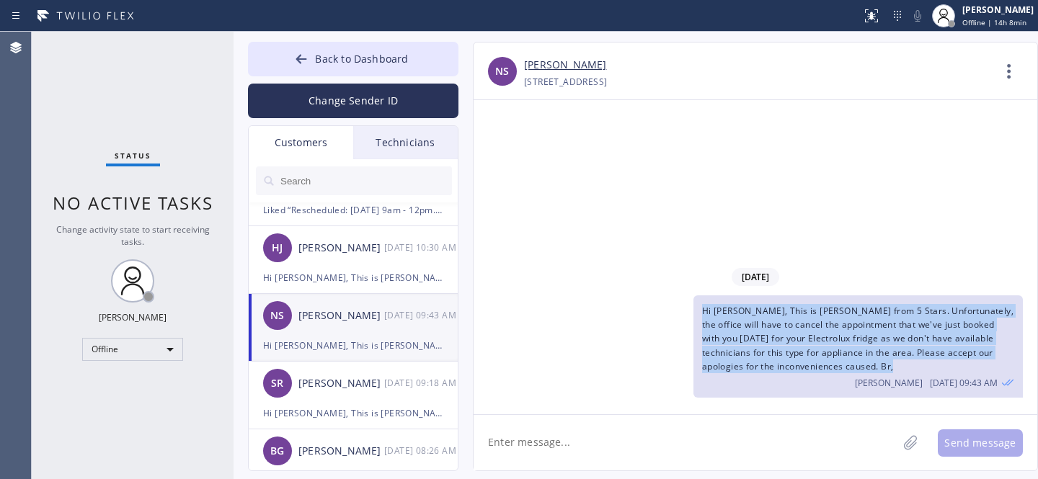
click at [767, 339] on span "Hi [PERSON_NAME], This is [PERSON_NAME] from 5 Stars. Unfortunately, the office…" at bounding box center [857, 339] width 311 height 68
copy span "Hi [PERSON_NAME], This is [PERSON_NAME] from 5 Stars. Unfortunately, the office…"
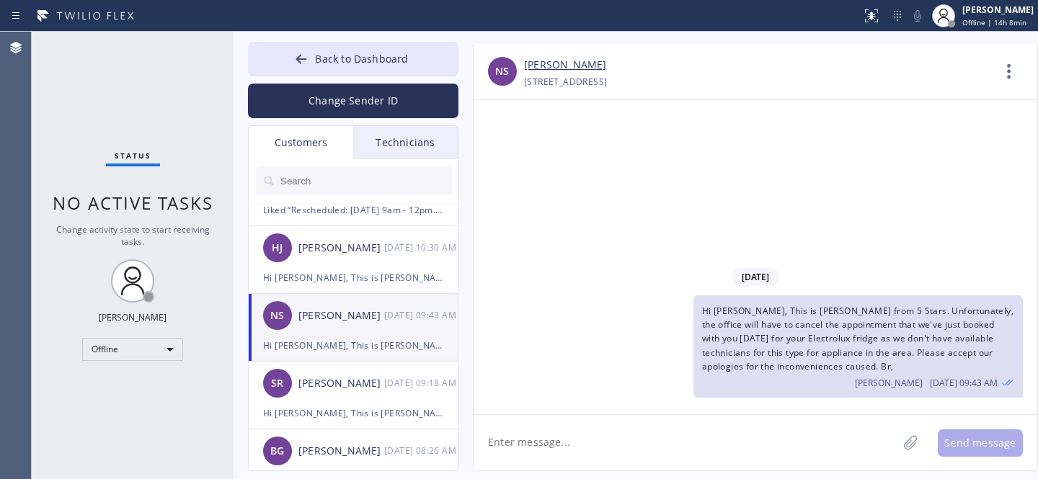
click at [367, 190] on input "text" at bounding box center [365, 180] width 173 height 29
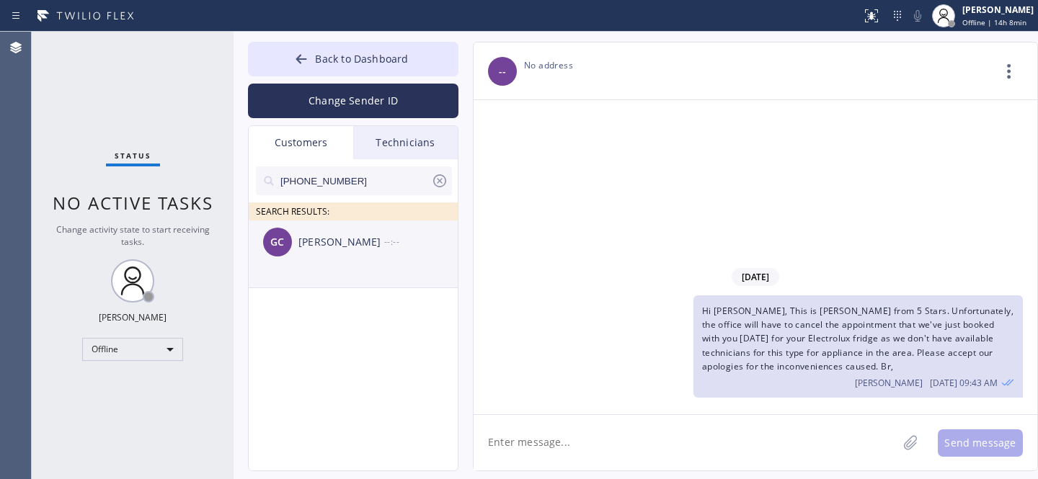
scroll to position [0, 0]
click at [334, 267] on li "GC [PERSON_NAME] --:--" at bounding box center [354, 255] width 210 height 68
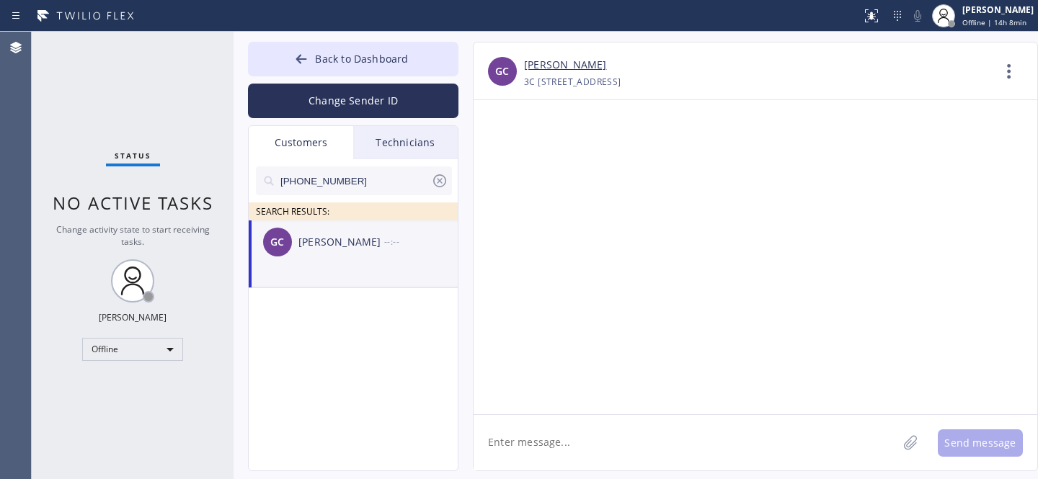
click at [571, 438] on textarea at bounding box center [685, 442] width 424 height 55
paste textarea "Hi [PERSON_NAME], This is [PERSON_NAME] from 5 Stars. Unfortunately, the office…"
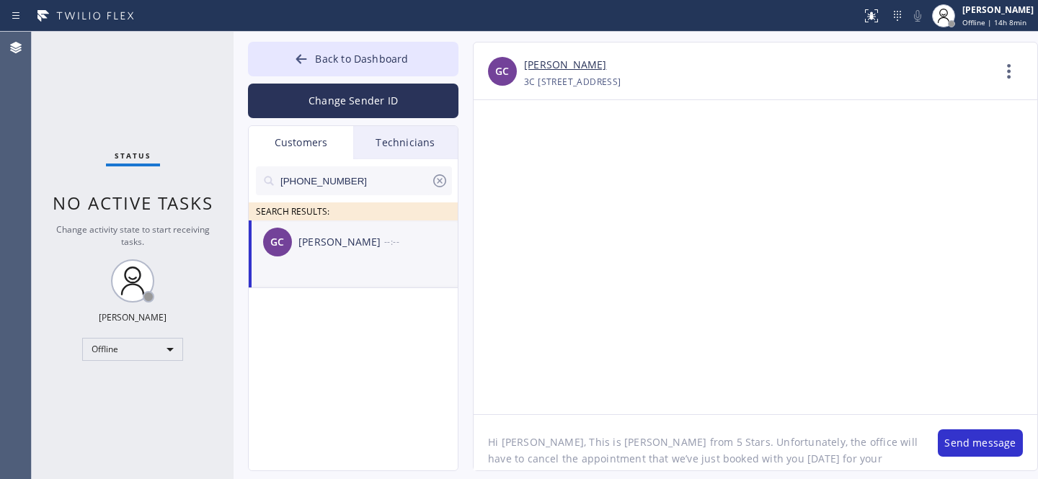
click at [512, 440] on textarea "Hi [PERSON_NAME], This is [PERSON_NAME] from 5 Stars. Unfortunately, the office…" at bounding box center [698, 442] width 450 height 55
click at [513, 440] on textarea "Hi [PERSON_NAME], This is [PERSON_NAME] from 5 Stars. Unfortunately, the office…" at bounding box center [698, 442] width 450 height 55
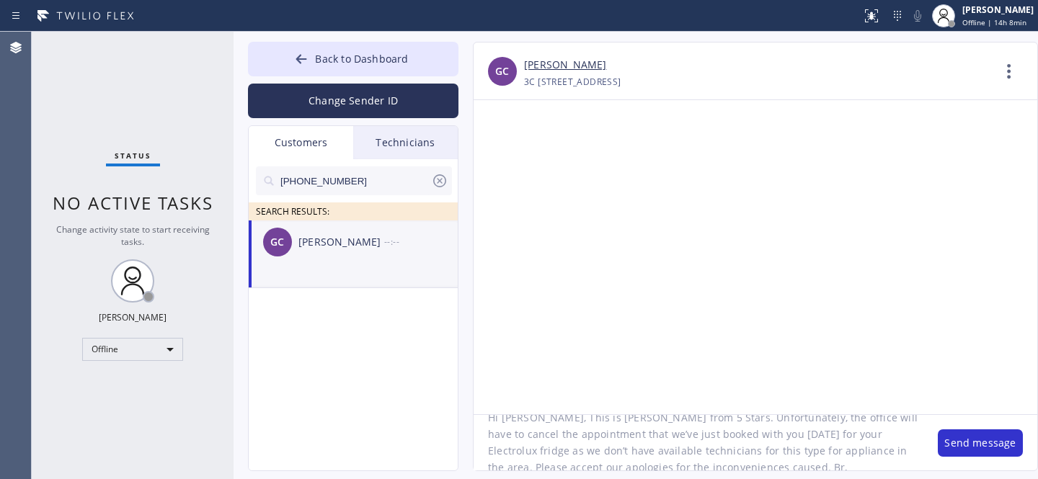
drag, startPoint x: 589, startPoint y: 436, endPoint x: 660, endPoint y: 437, distance: 71.4
click at [659, 435] on textarea "Hi [PERSON_NAME], This is [PERSON_NAME] from 5 Stars. Unfortunately, the office…" at bounding box center [698, 442] width 450 height 55
click at [693, 435] on textarea "Hi [PERSON_NAME], This is [PERSON_NAME] from 5 Stars. Unfortunately, the office…" at bounding box center [698, 442] width 450 height 55
drag, startPoint x: 553, startPoint y: 433, endPoint x: 625, endPoint y: 435, distance: 71.4
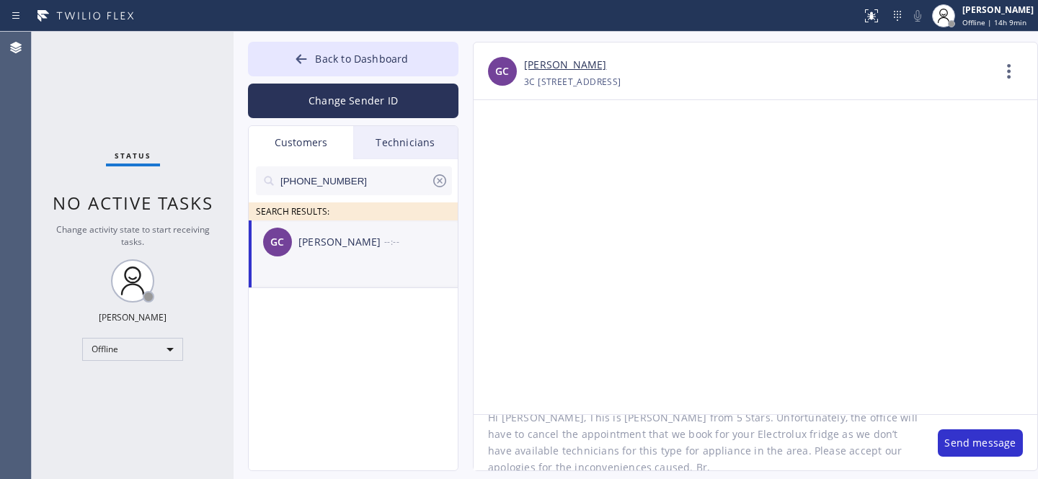
click at [625, 435] on textarea "Hi [PERSON_NAME], This is [PERSON_NAME] from 5 Stars. Unfortunately, the office…" at bounding box center [698, 442] width 450 height 55
click at [628, 442] on textarea "Hi [PERSON_NAME], This is [PERSON_NAME] from 5 Stars. Unfortunately, the office…" at bounding box center [698, 442] width 450 height 55
click at [627, 442] on textarea "Hi [PERSON_NAME], This is [PERSON_NAME] from 5 Stars. Unfortunately, the office…" at bounding box center [698, 442] width 450 height 55
paste textarea "[DATE]"
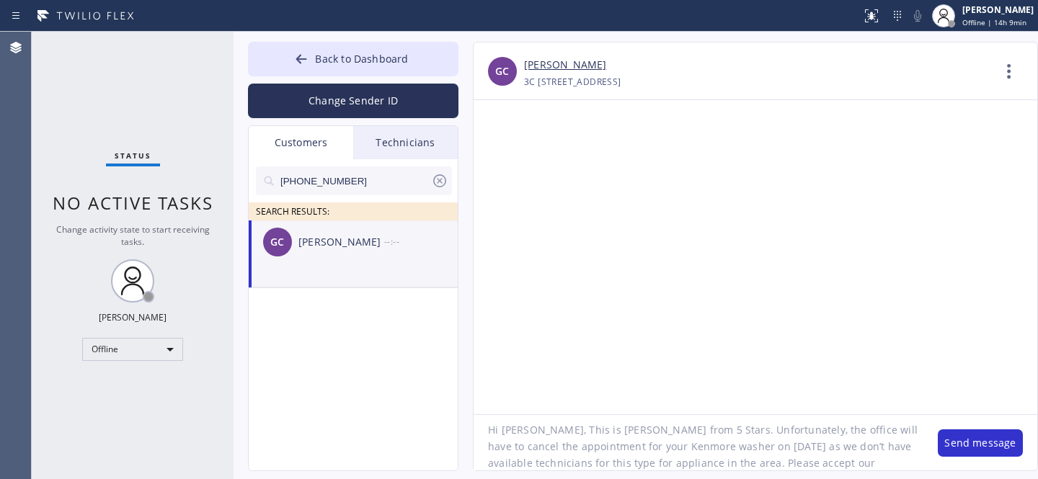
click at [556, 447] on textarea "Hi [PERSON_NAME], This is [PERSON_NAME] from 5 Stars. Unfortunately, the office…" at bounding box center [698, 442] width 450 height 55
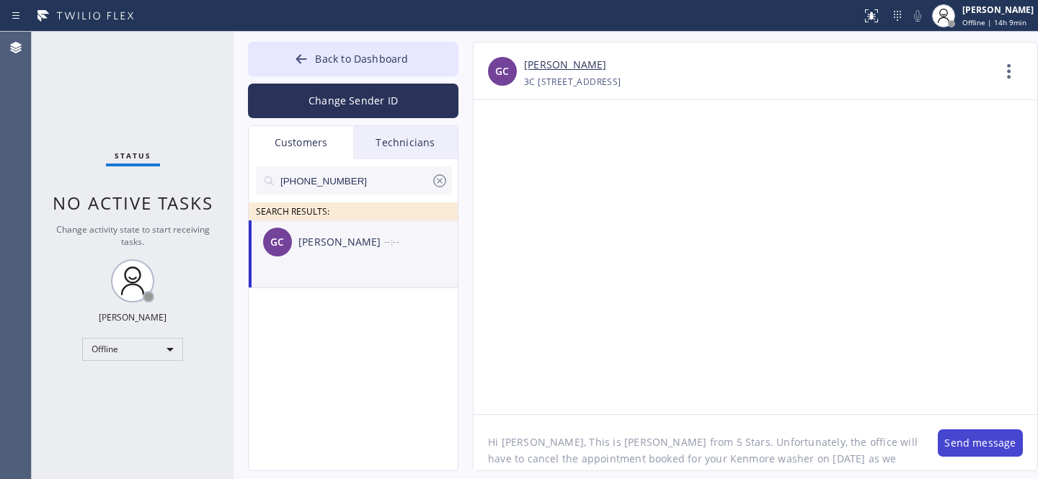
type textarea "Hi [PERSON_NAME], This is [PERSON_NAME] from 5 Stars. Unfortunately, the office…"
click at [958, 448] on button "Send message" at bounding box center [980, 442] width 85 height 27
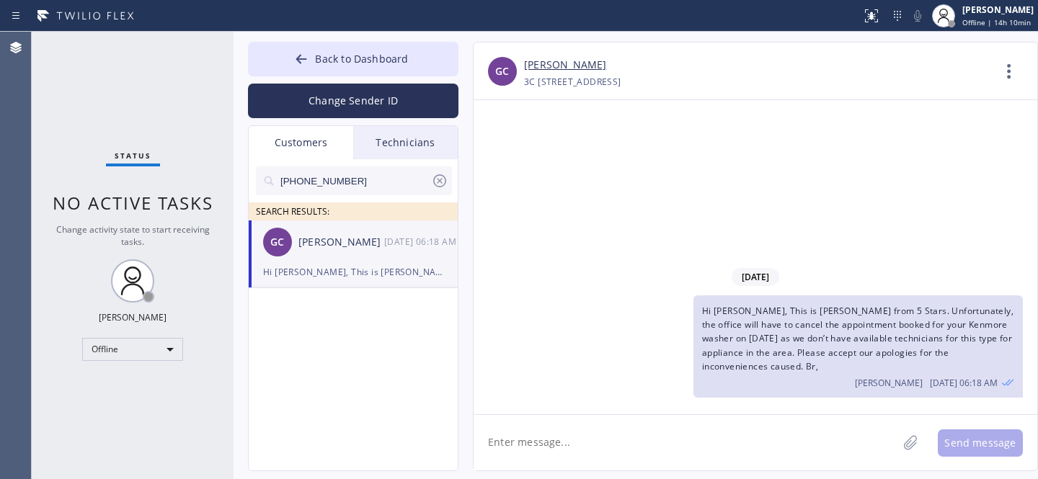
click at [437, 182] on icon at bounding box center [439, 180] width 17 height 17
click at [342, 63] on span "Back to Dashboard" at bounding box center [361, 59] width 93 height 14
